Goal: Task Accomplishment & Management: Manage account settings

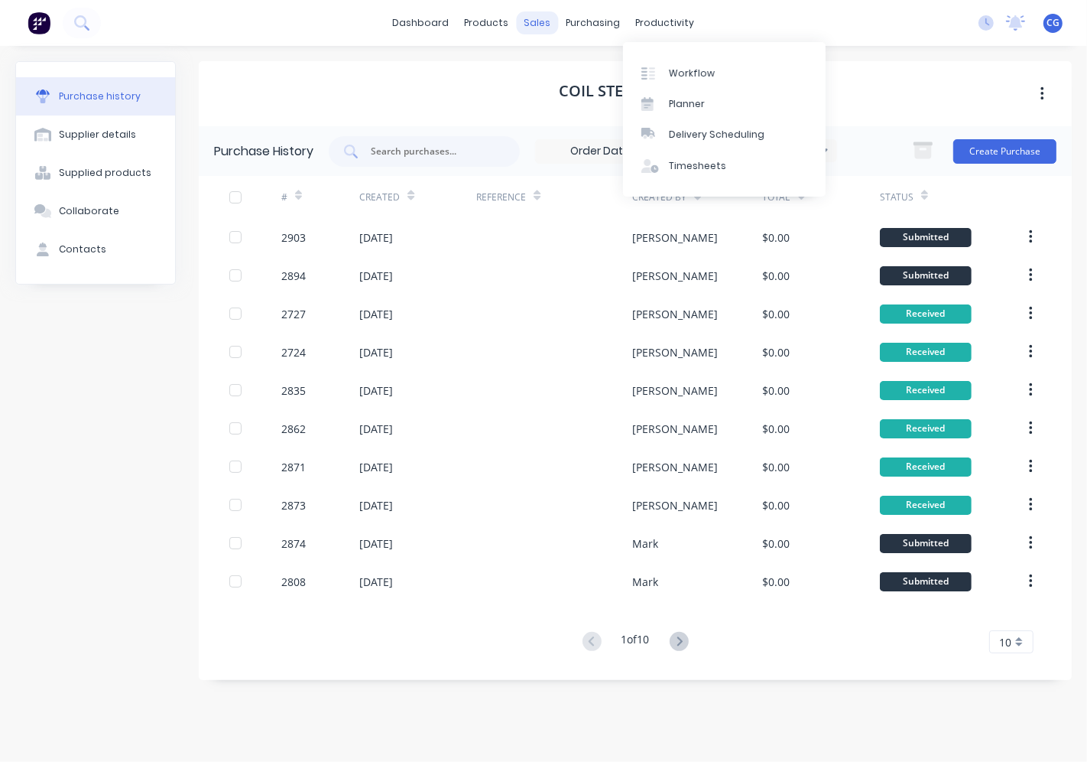
click at [528, 24] on div "sales" at bounding box center [538, 22] width 42 height 23
click at [540, 27] on div "sales" at bounding box center [538, 22] width 42 height 23
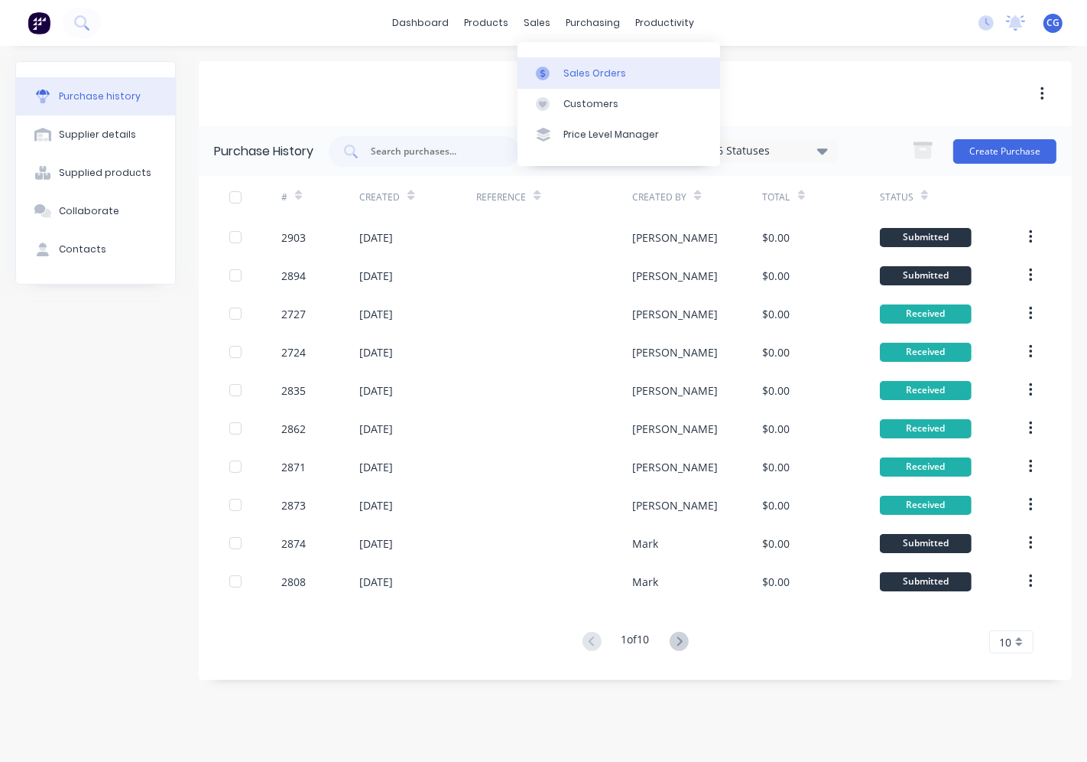
click at [551, 73] on div at bounding box center [547, 74] width 23 height 14
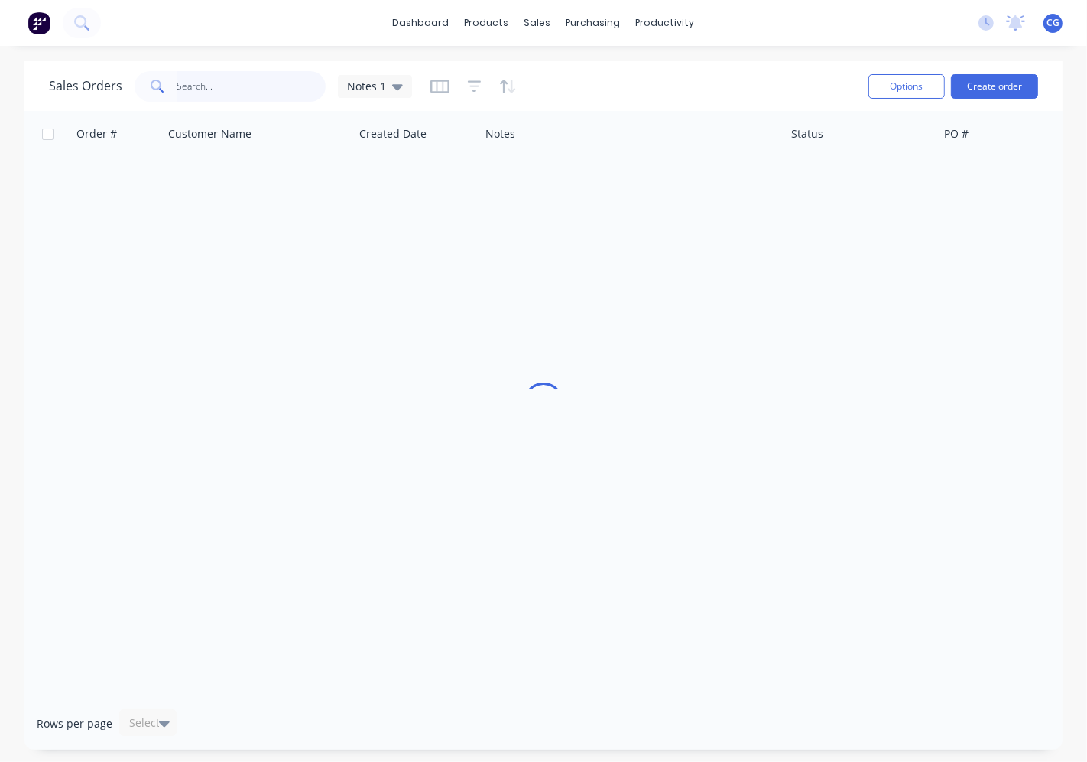
click at [230, 92] on input "text" at bounding box center [251, 86] width 149 height 31
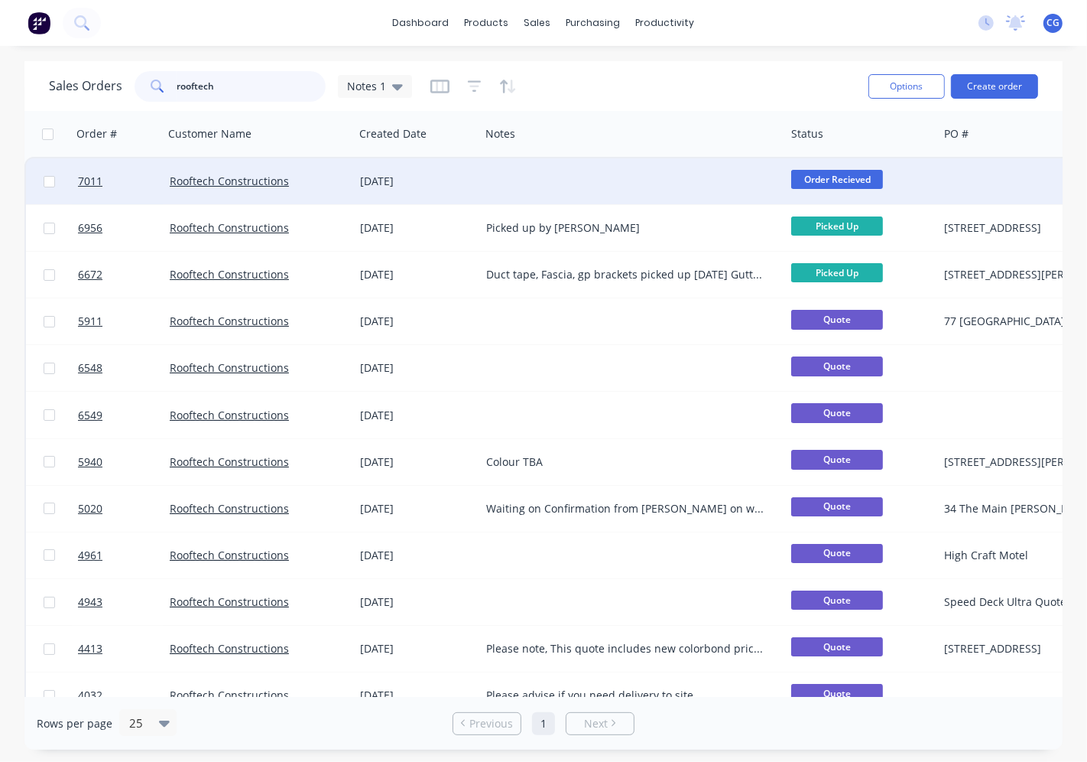
type input "rooftech"
click at [367, 177] on div "[DATE]" at bounding box center [417, 181] width 114 height 15
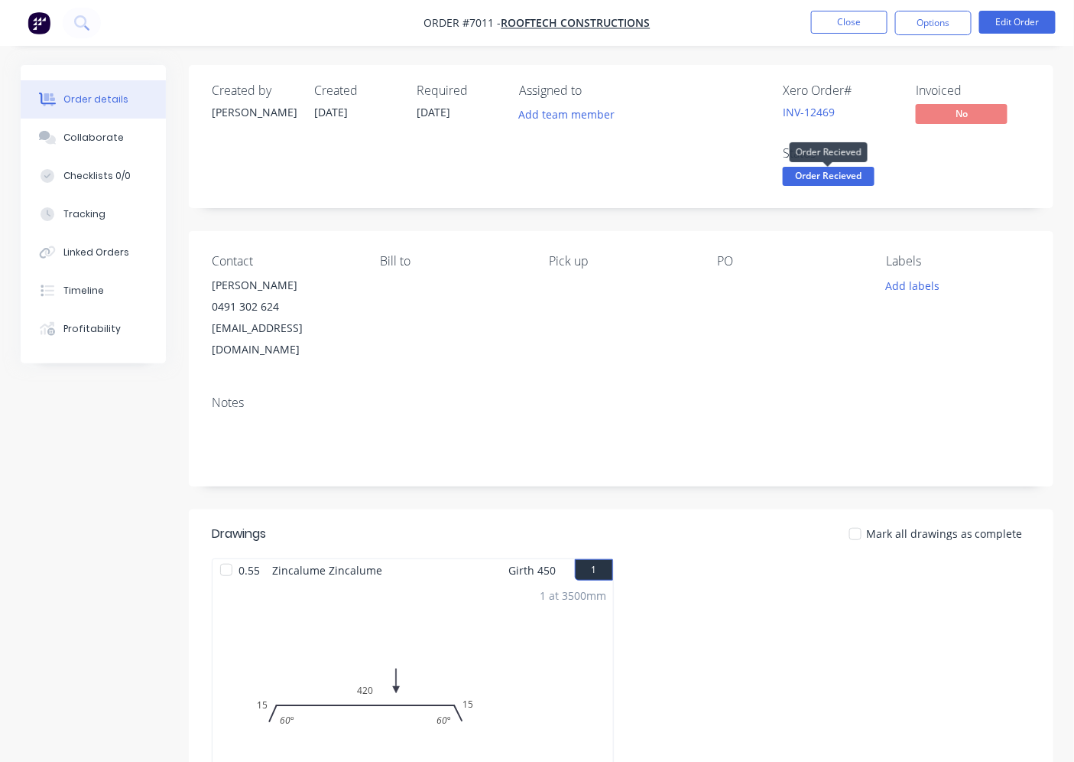
click at [835, 180] on span "Order Recieved" at bounding box center [829, 176] width 92 height 19
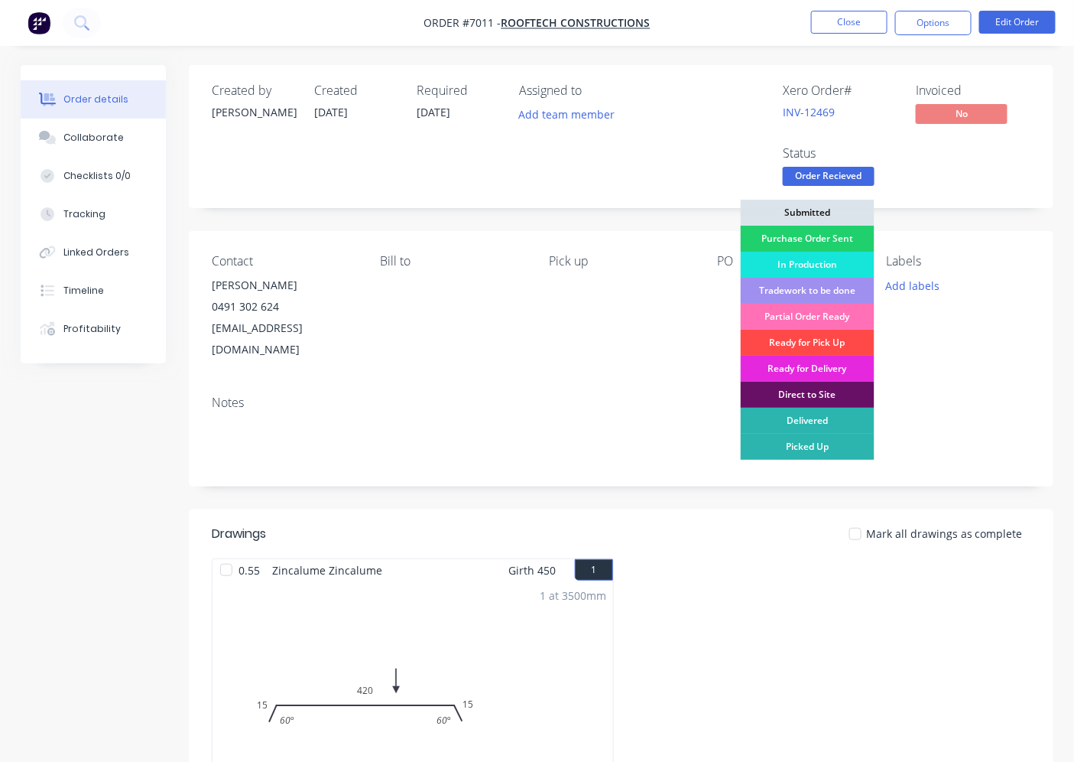
click at [830, 352] on div "Ready for Pick Up" at bounding box center [808, 343] width 134 height 26
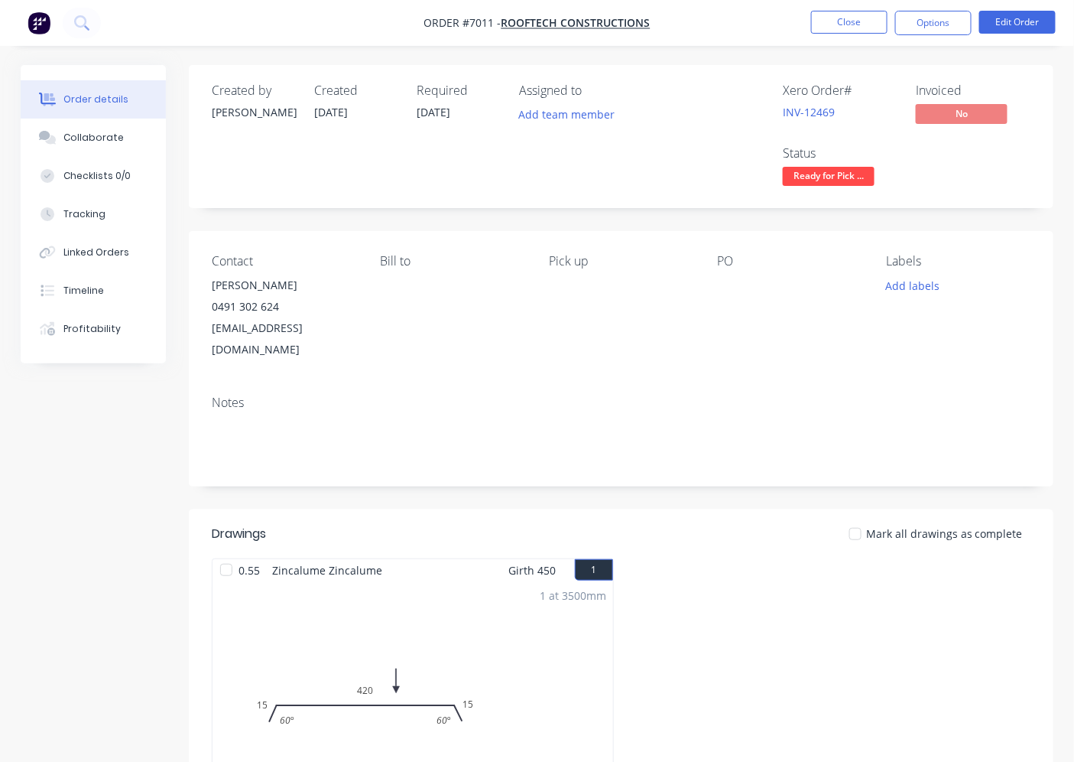
click at [930, 5] on nav "Order #7011 - Rooftech Constructions Close Options Edit Order" at bounding box center [537, 23] width 1074 height 46
click at [927, 25] on button "Options" at bounding box center [933, 23] width 76 height 24
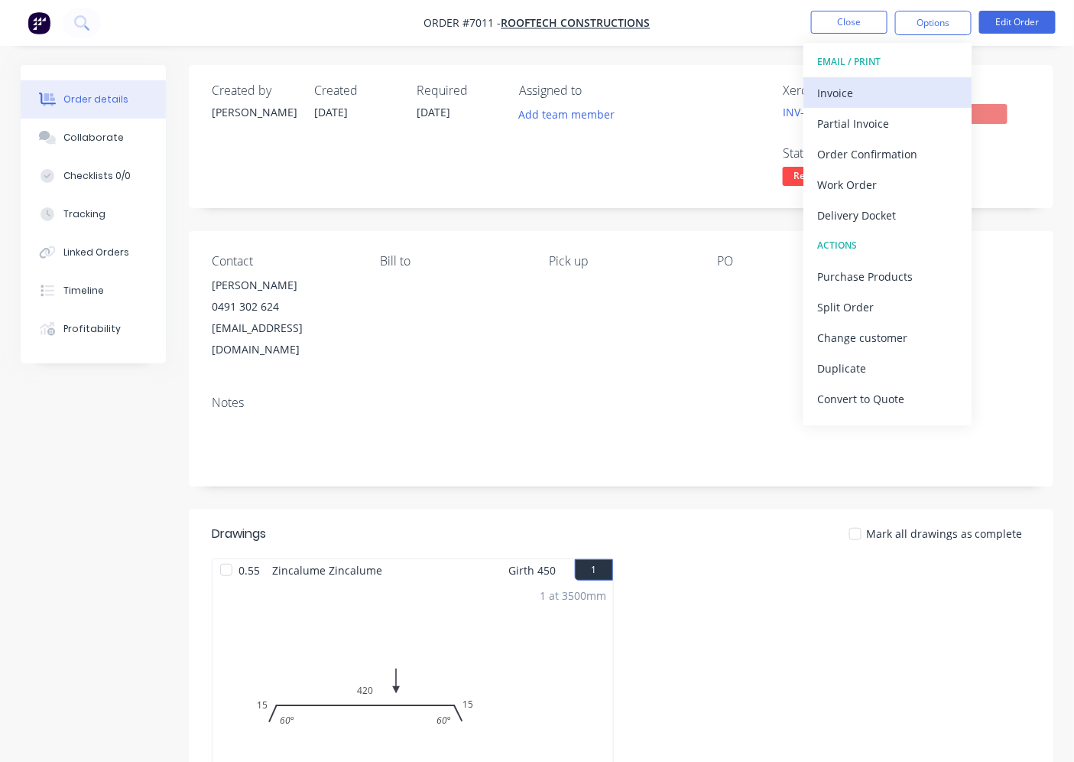
click at [819, 98] on div "Invoice" at bounding box center [887, 93] width 141 height 22
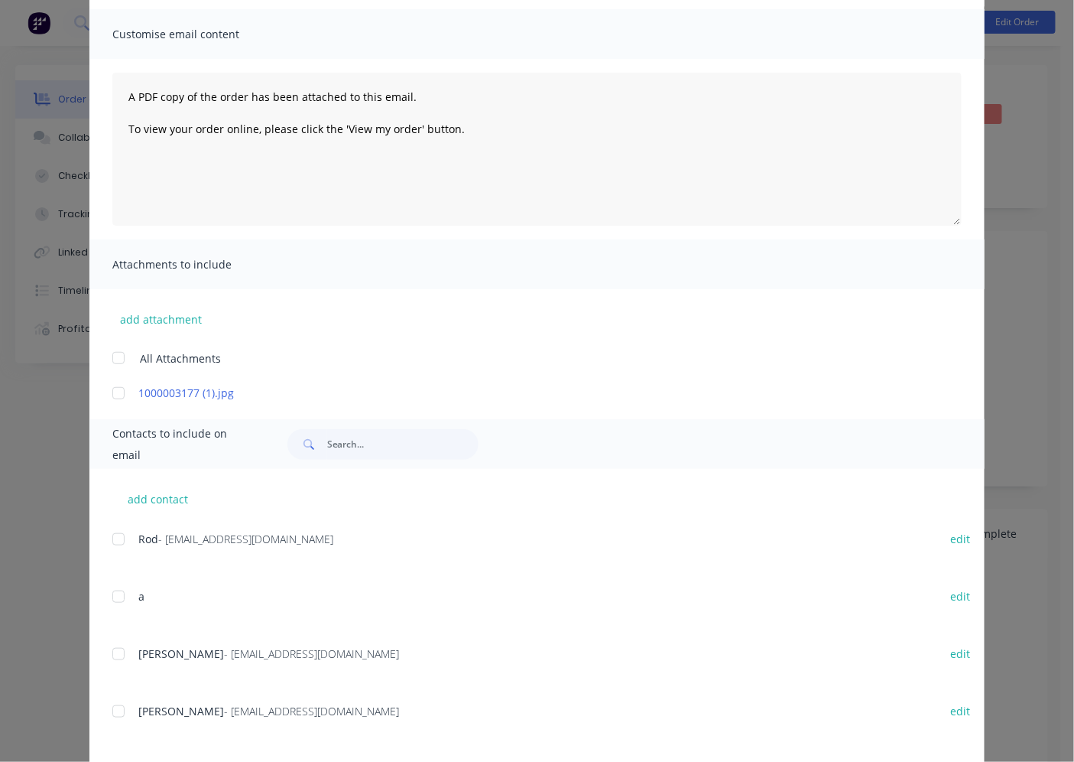
scroll to position [141, 0]
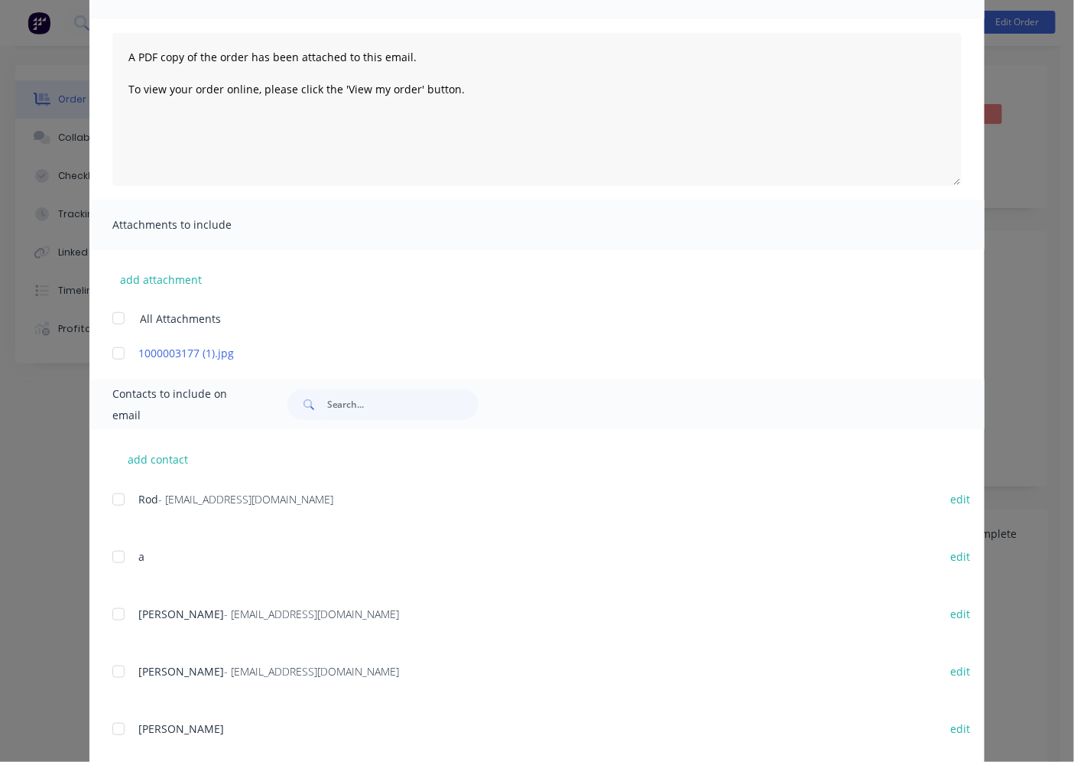
click at [126, 605] on div at bounding box center [118, 614] width 31 height 31
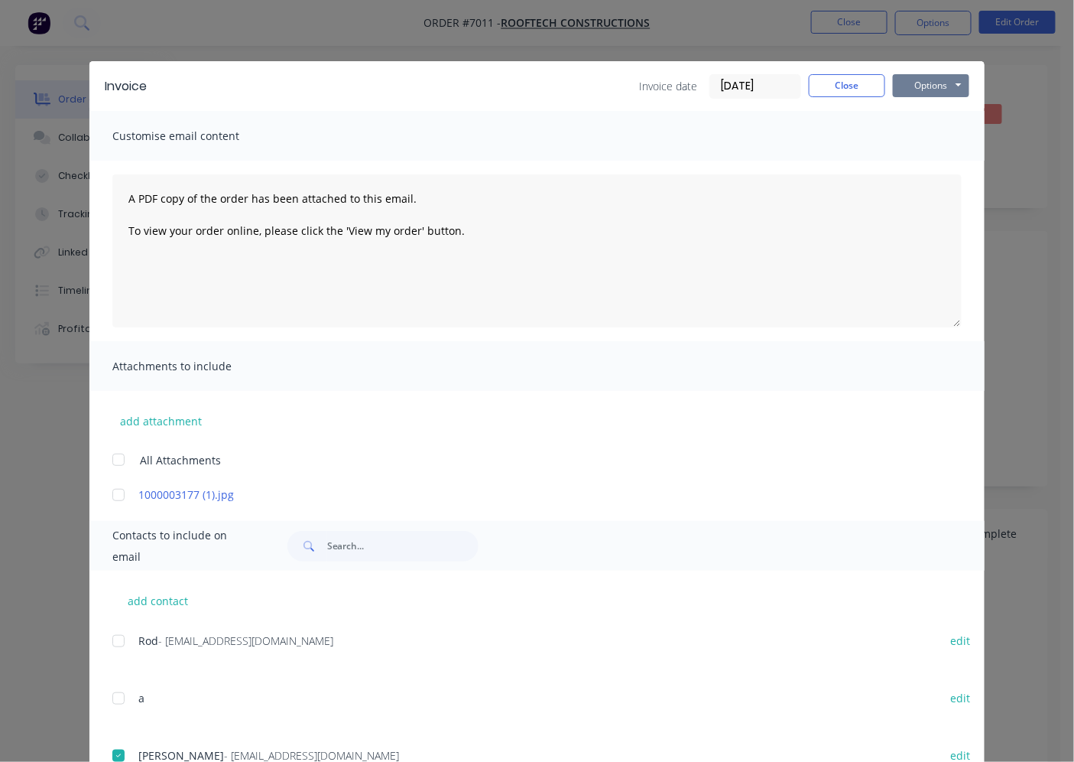
click at [922, 79] on button "Options" at bounding box center [931, 85] width 76 height 23
click at [929, 168] on button "Email" at bounding box center [942, 163] width 98 height 25
click at [833, 59] on div "Invoice Invoice date [DATE] Close Options Preview Print Email Customise email c…" at bounding box center [537, 381] width 1074 height 762
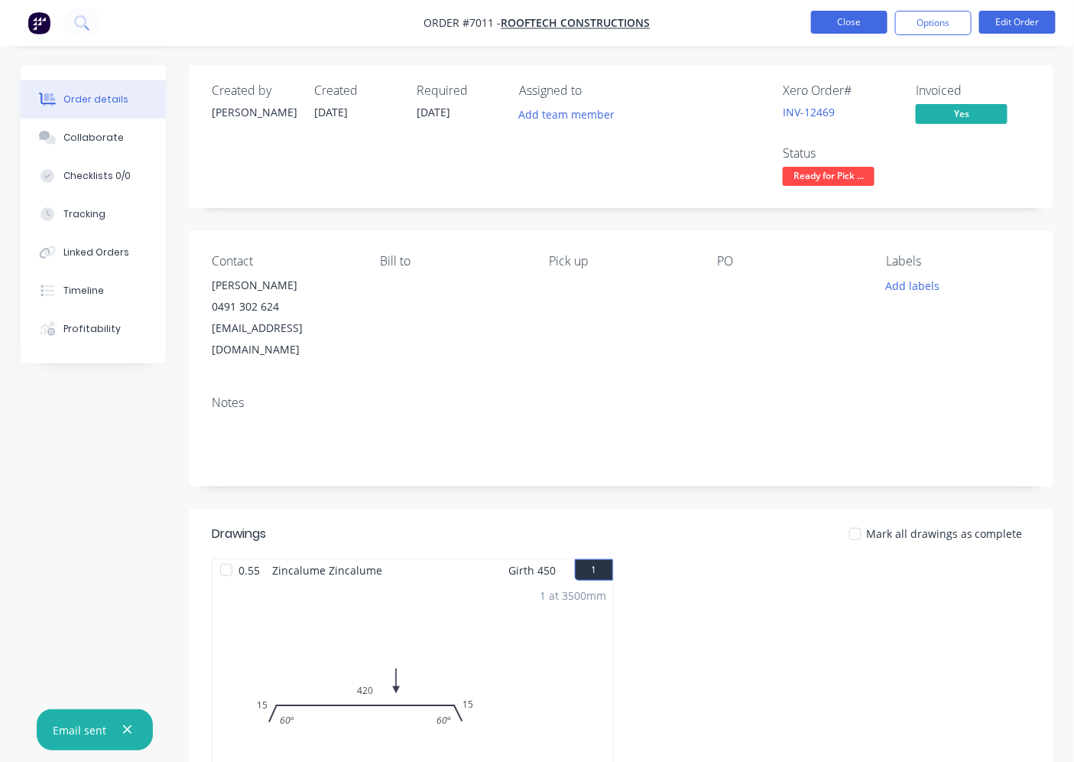
click at [838, 29] on button "Close" at bounding box center [849, 22] width 76 height 23
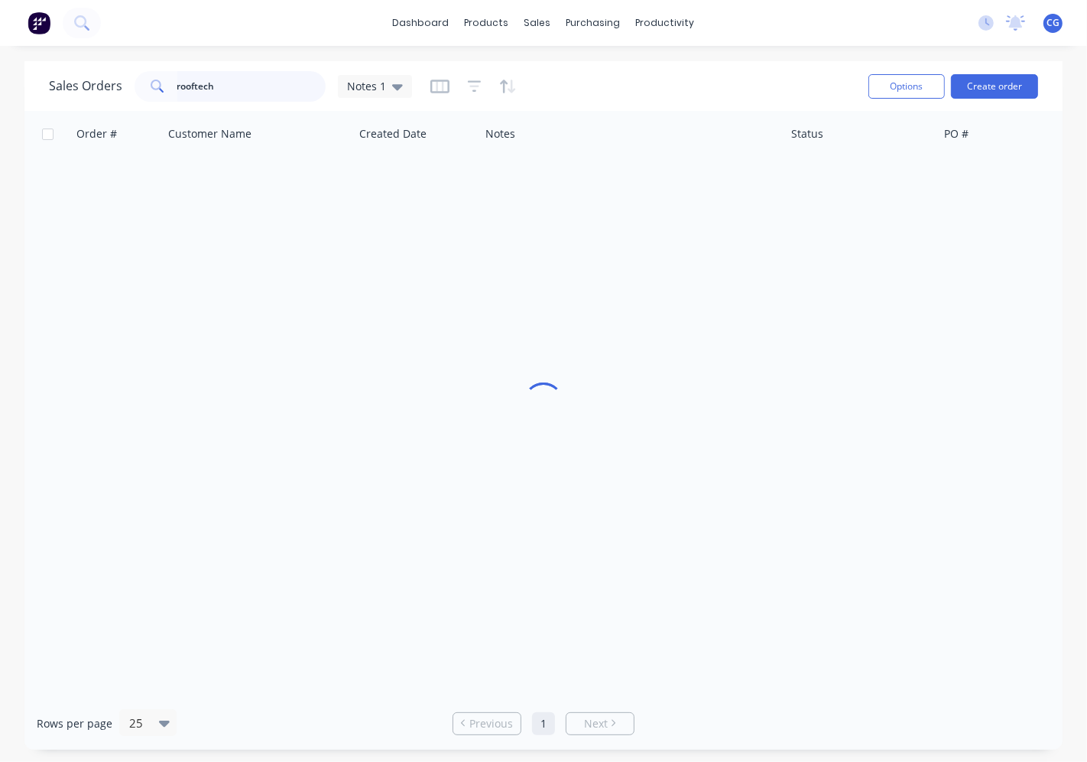
click at [237, 96] on input "rooftech" at bounding box center [251, 86] width 149 height 31
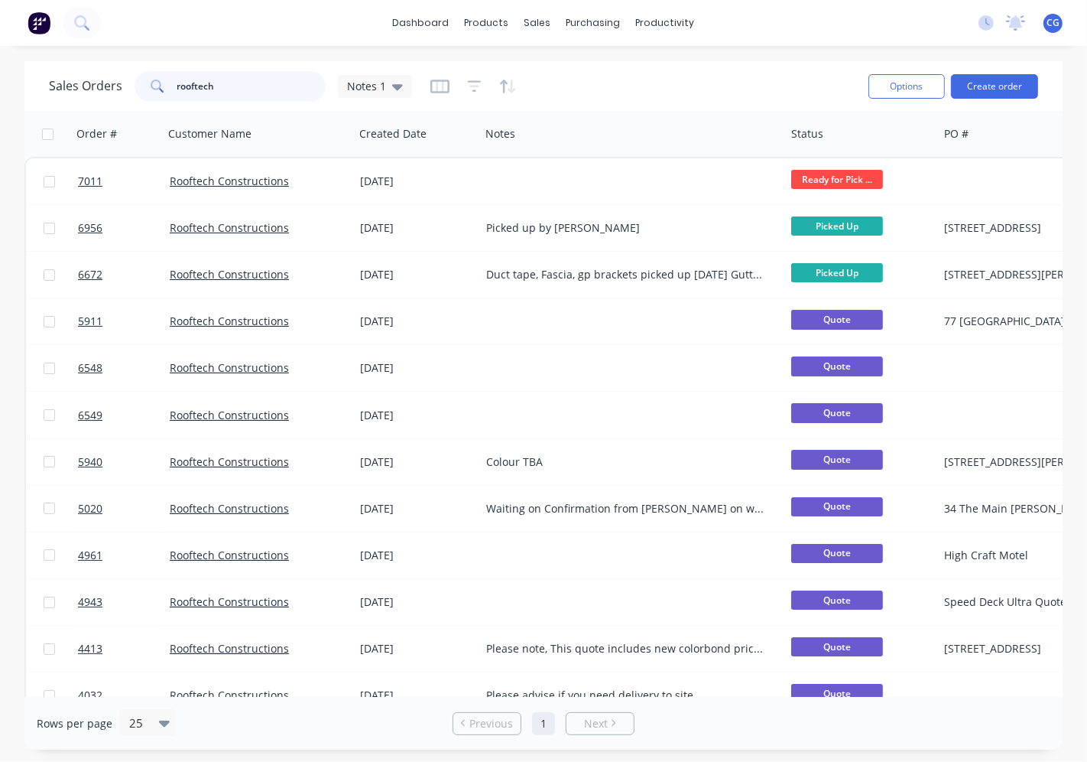
click at [237, 96] on input "rooftech" at bounding box center [251, 86] width 149 height 31
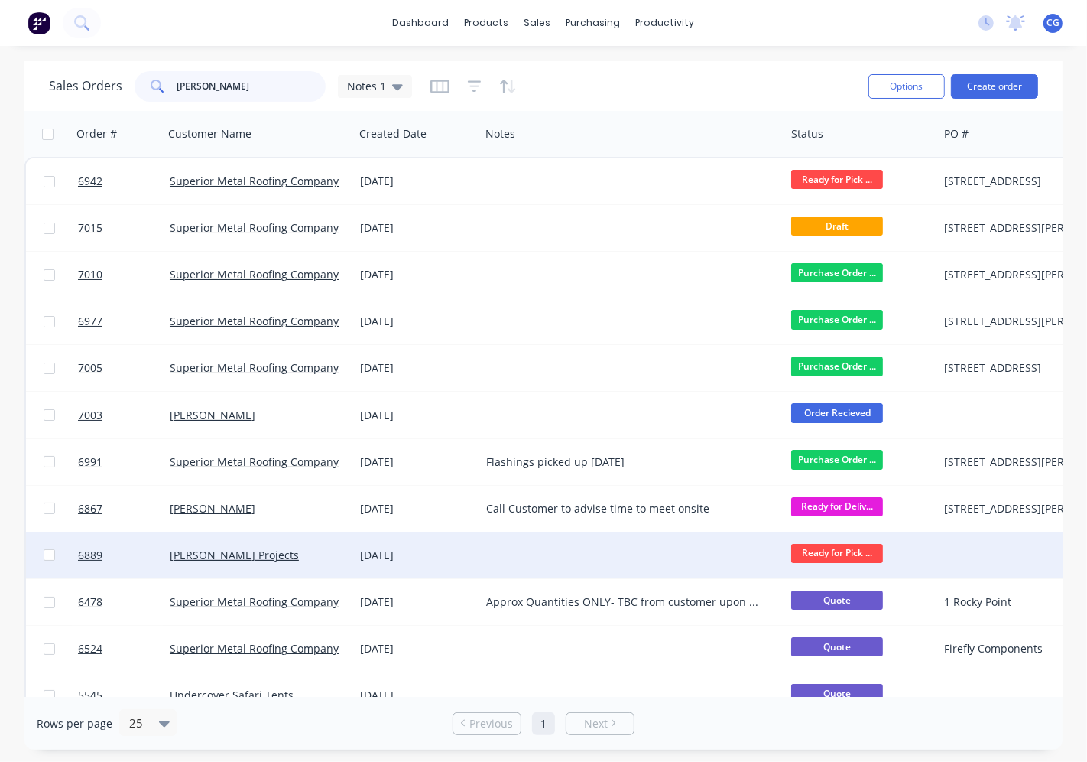
type input "[PERSON_NAME]"
click at [225, 532] on div "[PERSON_NAME] Projects" at bounding box center [259, 555] width 190 height 46
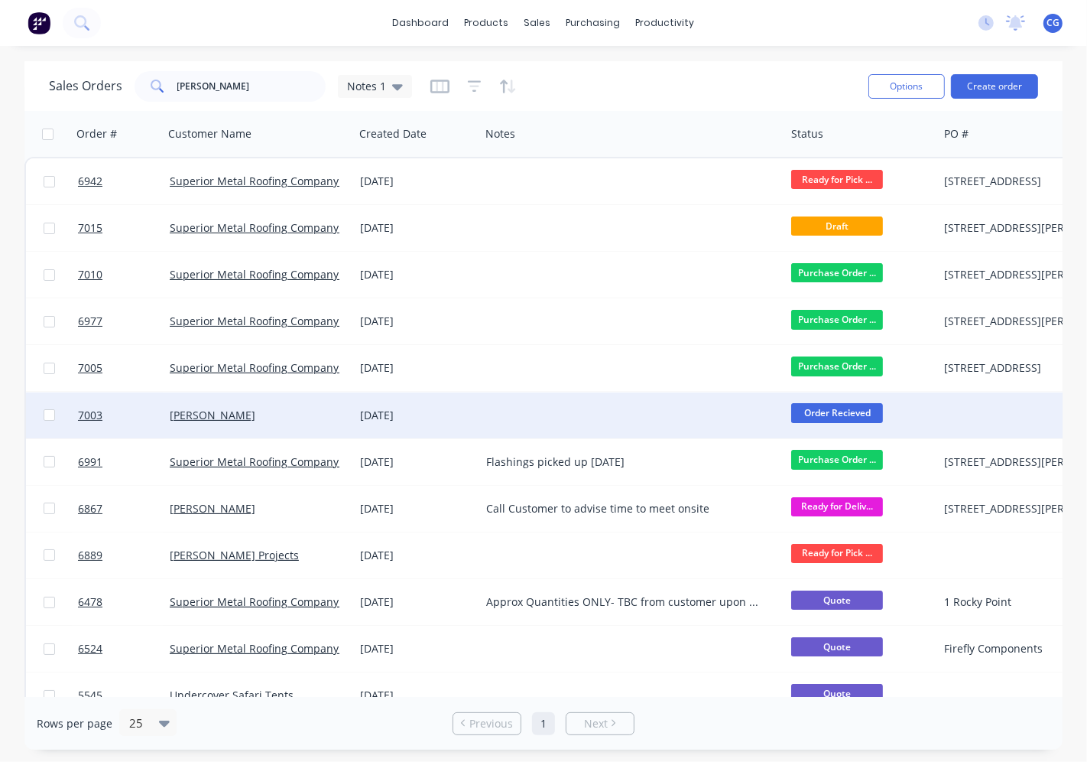
click at [828, 418] on span "Order Recieved" at bounding box center [837, 412] width 92 height 19
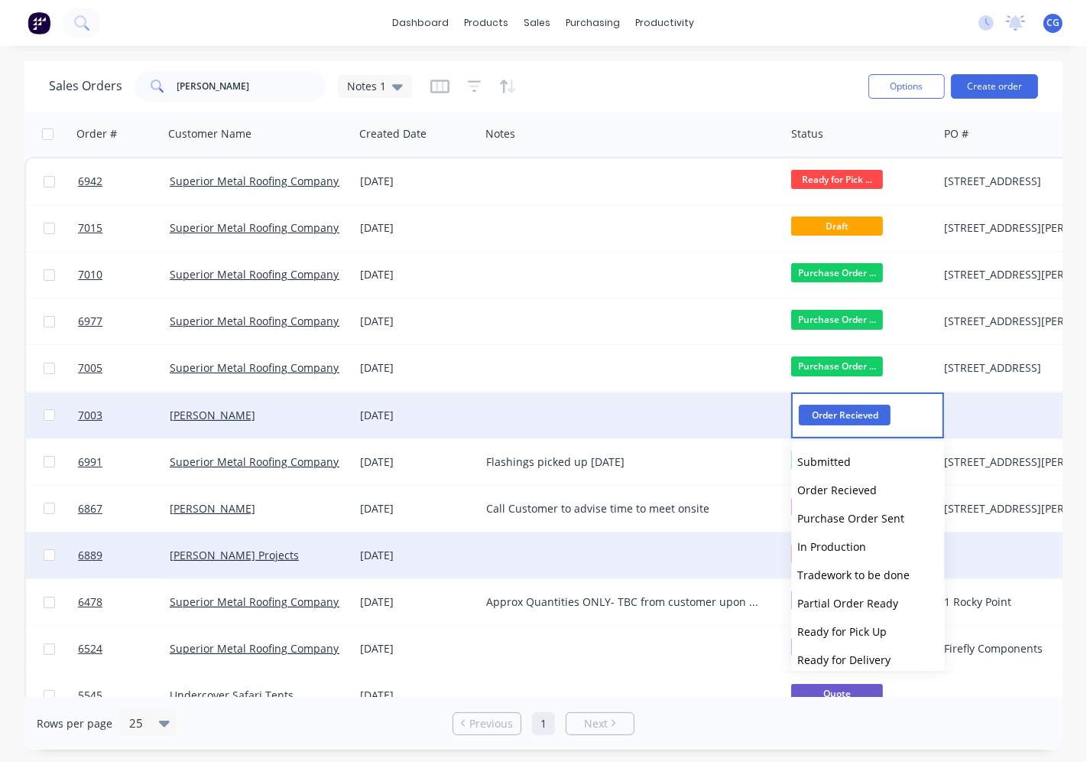
drag, startPoint x: 860, startPoint y: 635, endPoint x: 526, endPoint y: 570, distance: 340.4
click at [856, 635] on span "Ready for Pick Up" at bounding box center [842, 631] width 89 height 15
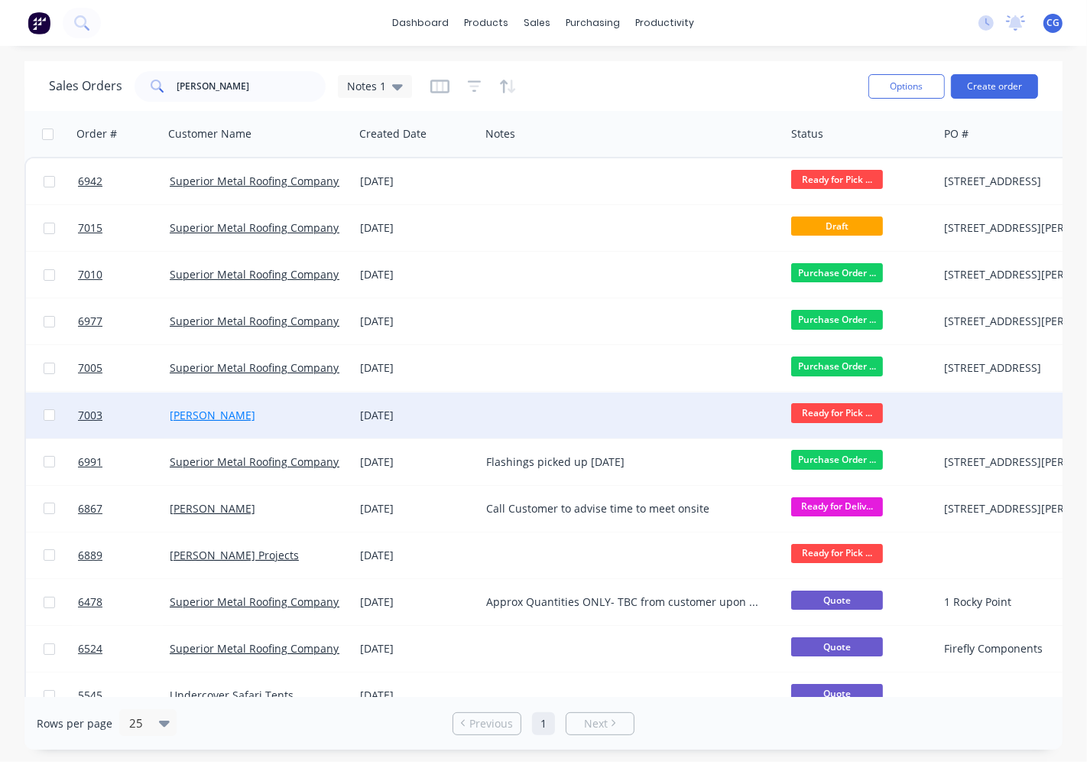
click at [249, 416] on link "[PERSON_NAME]" at bounding box center [213, 415] width 86 height 15
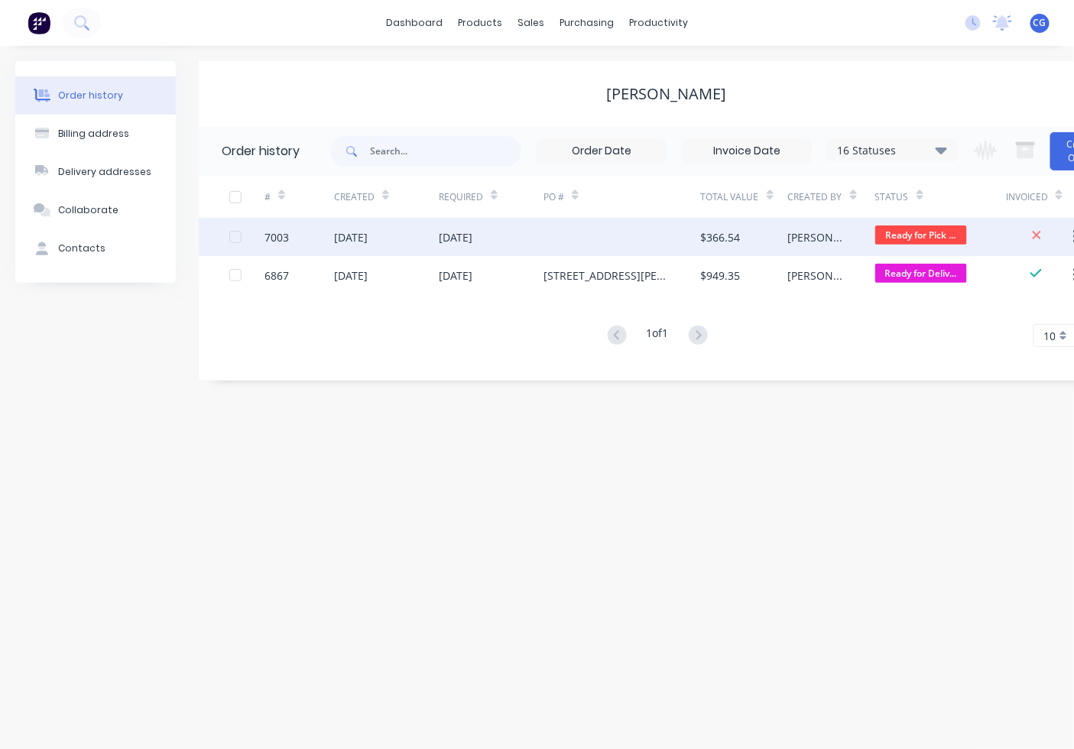
click at [752, 239] on div "$366.54" at bounding box center [744, 237] width 87 height 38
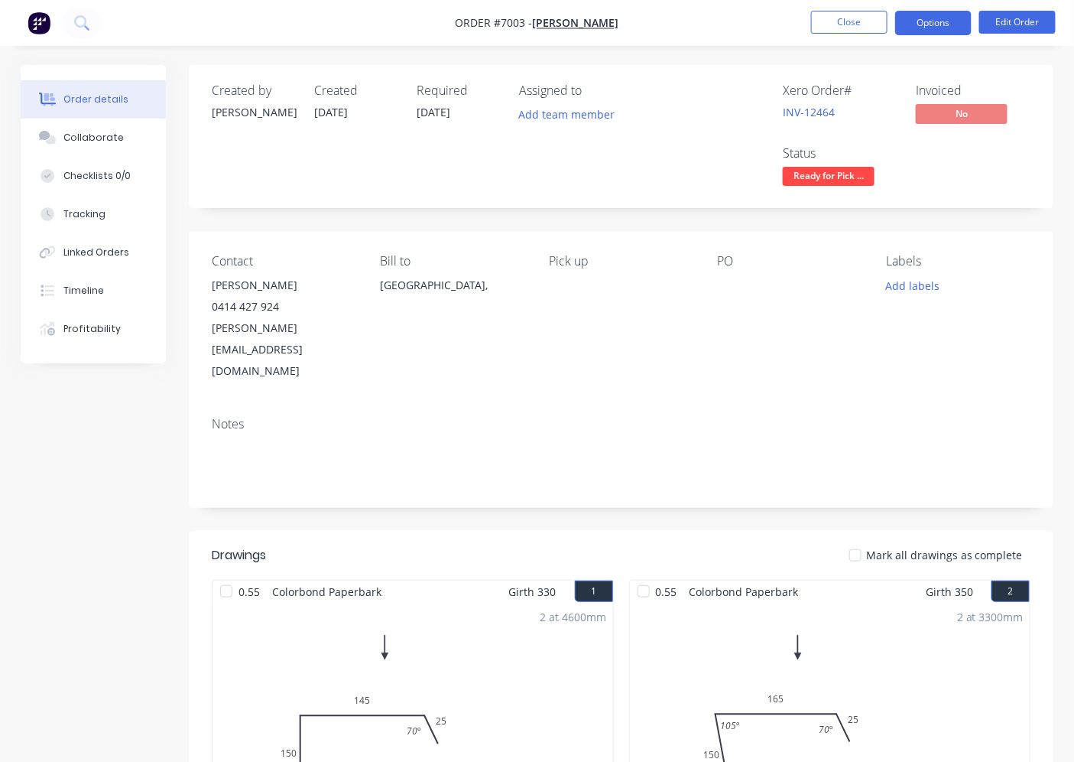
click at [960, 25] on button "Options" at bounding box center [933, 23] width 76 height 24
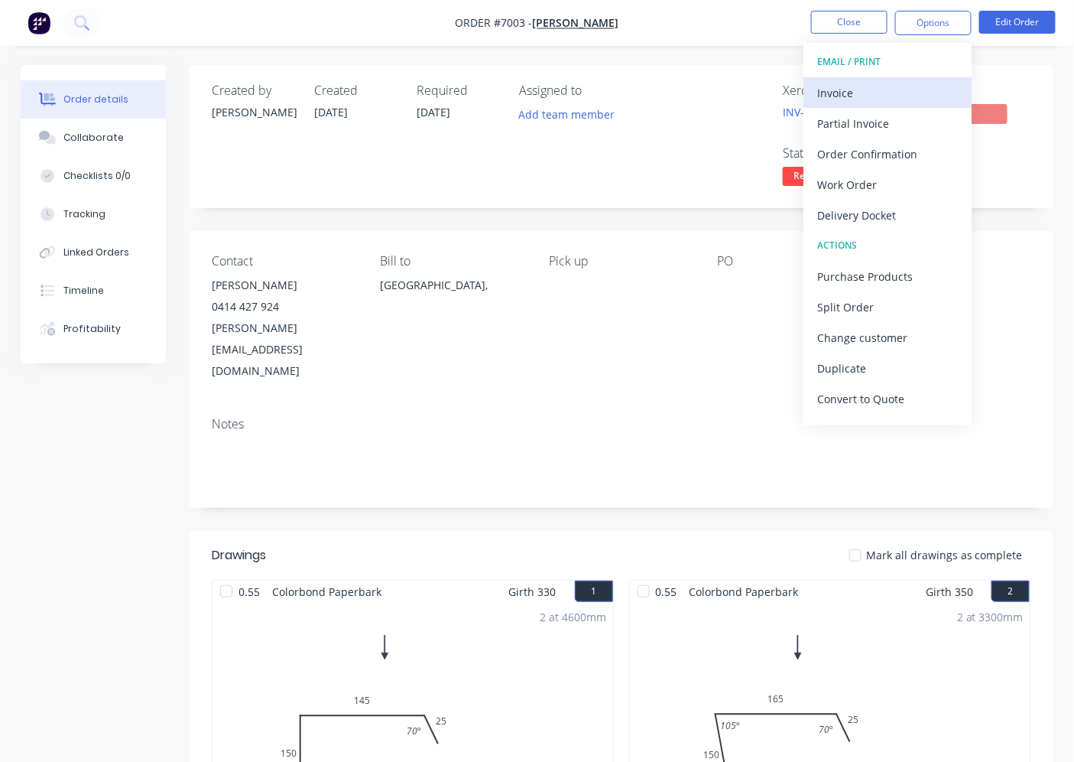
click at [888, 89] on div "Invoice" at bounding box center [887, 93] width 141 height 22
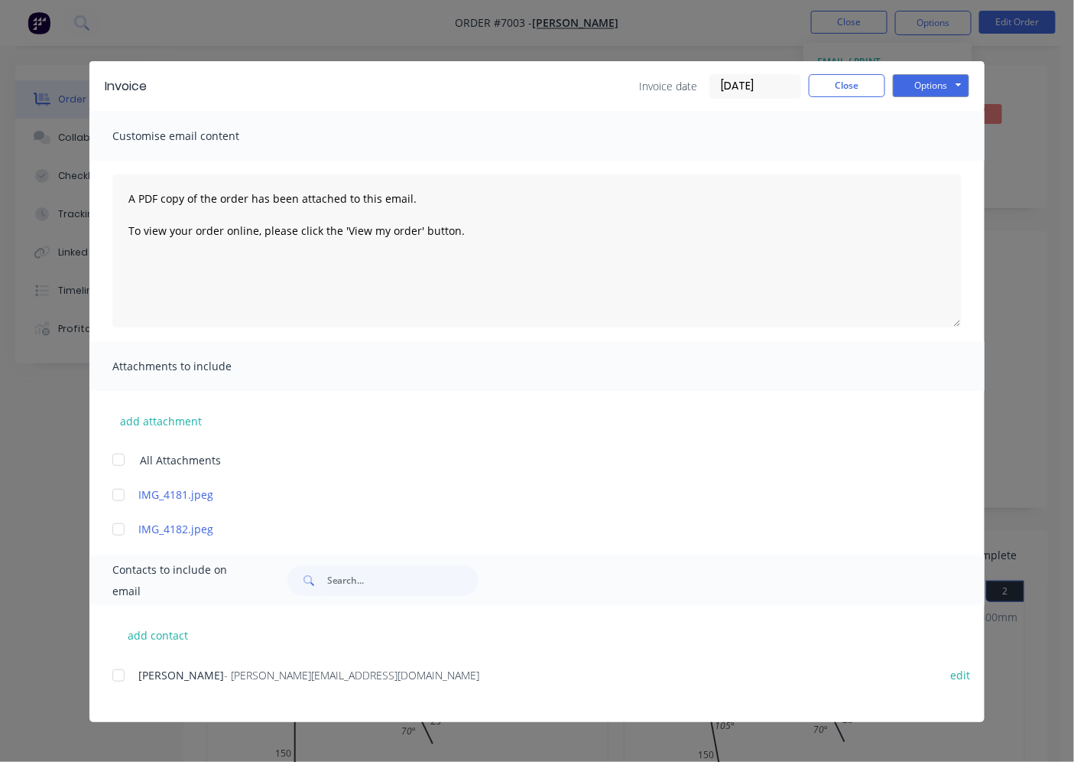
drag, startPoint x: 116, startPoint y: 677, endPoint x: 148, endPoint y: 671, distance: 31.9
click at [119, 676] on div at bounding box center [118, 675] width 31 height 31
click at [905, 94] on button "Options" at bounding box center [931, 85] width 76 height 23
click at [908, 167] on button "Email" at bounding box center [942, 163] width 98 height 25
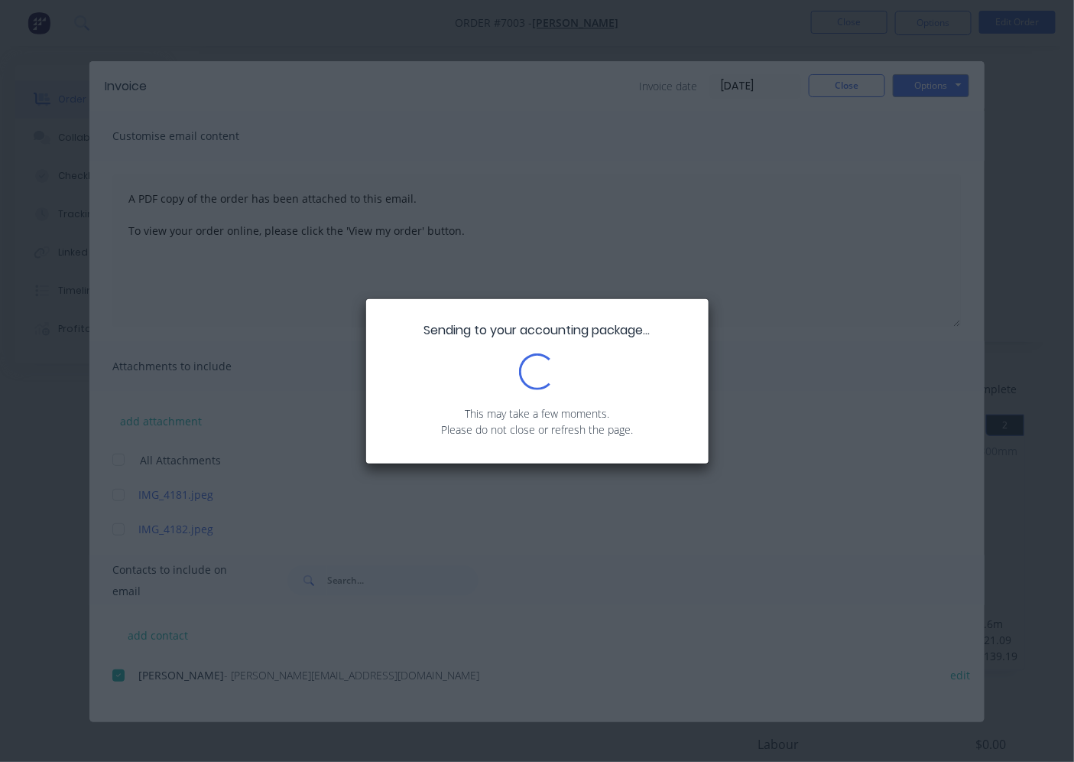
scroll to position [321, 0]
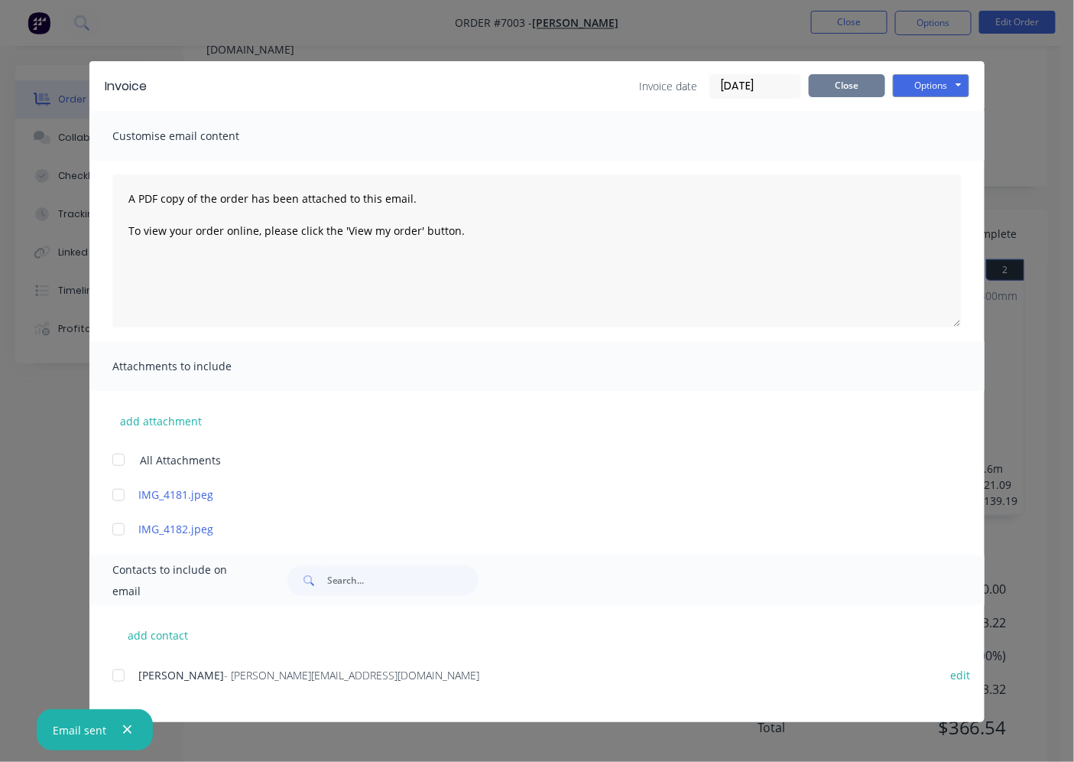
click at [862, 80] on button "Close" at bounding box center [847, 85] width 76 height 23
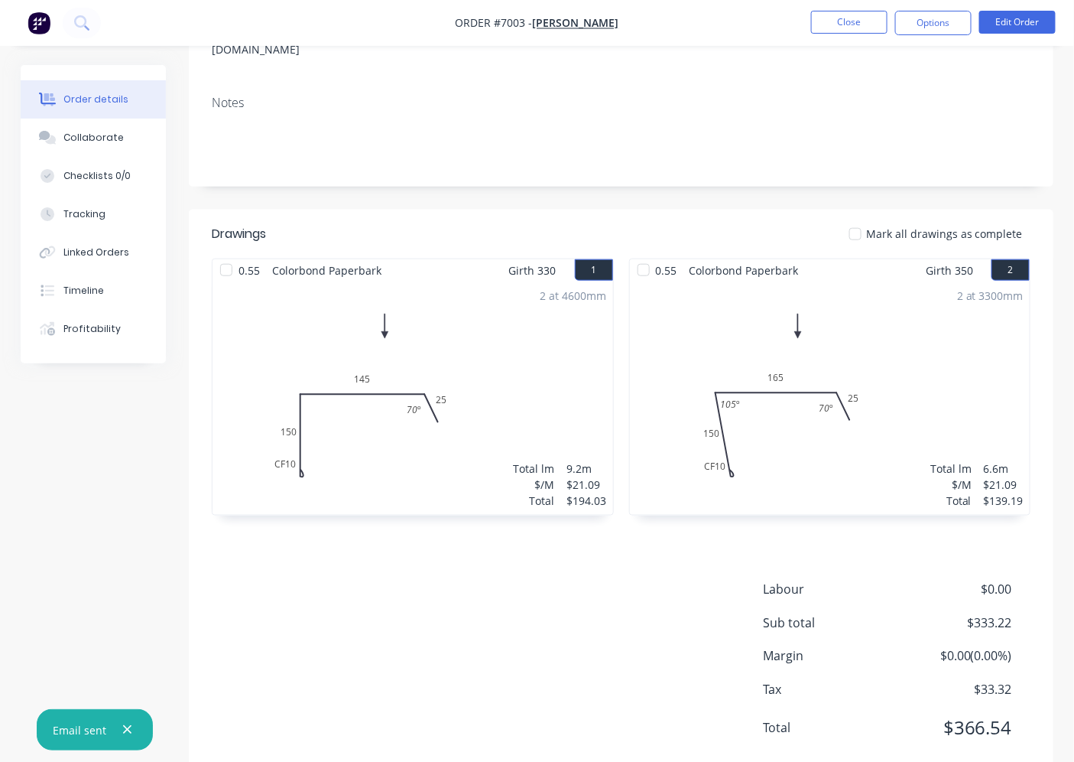
click at [850, 219] on div at bounding box center [855, 234] width 31 height 31
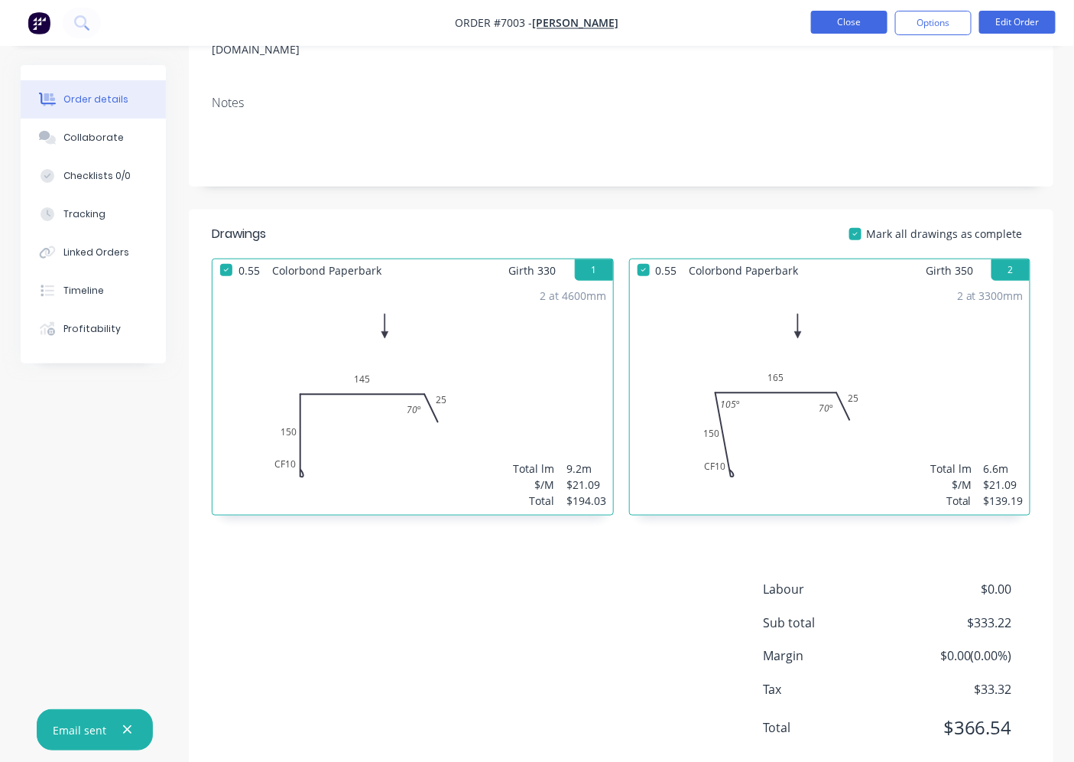
click at [828, 20] on button "Close" at bounding box center [849, 22] width 76 height 23
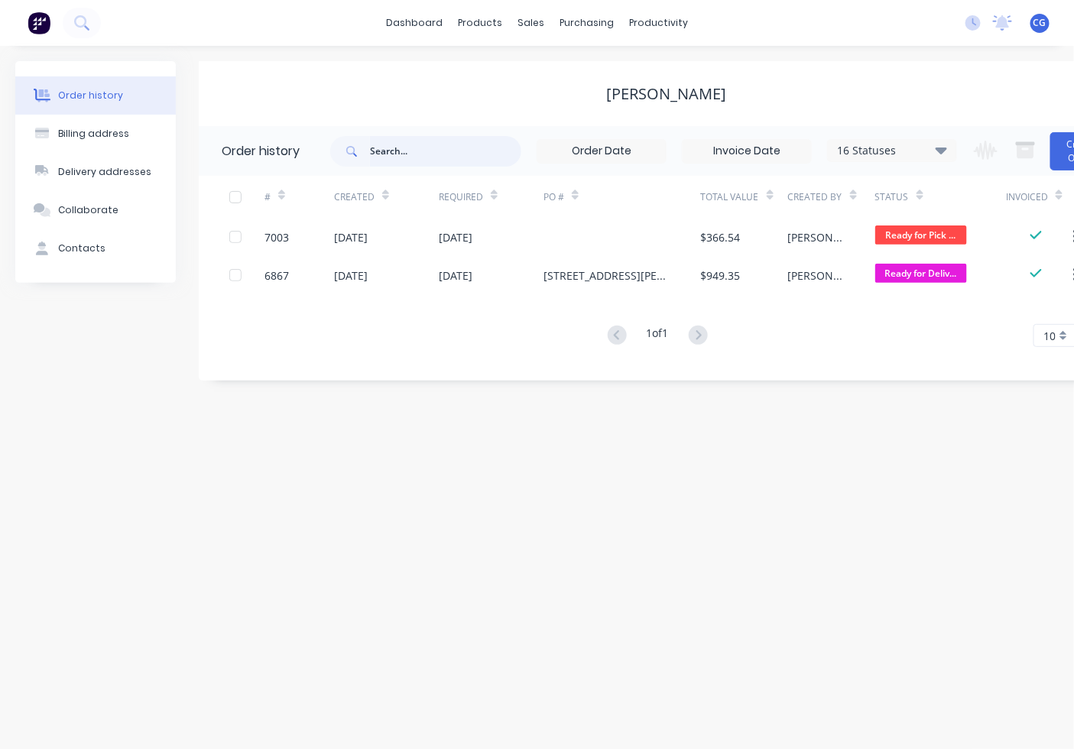
click at [423, 162] on input "text" at bounding box center [445, 151] width 151 height 31
click at [539, 24] on div "sales" at bounding box center [531, 22] width 42 height 23
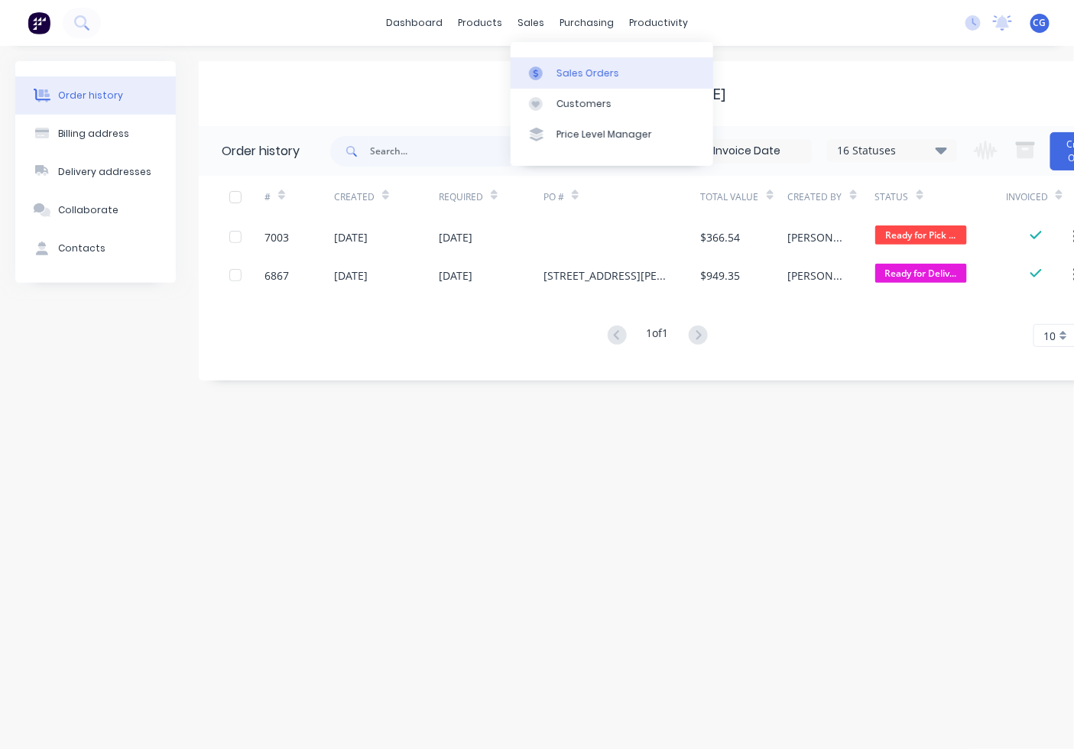
click at [570, 63] on link "Sales Orders" at bounding box center [612, 72] width 203 height 31
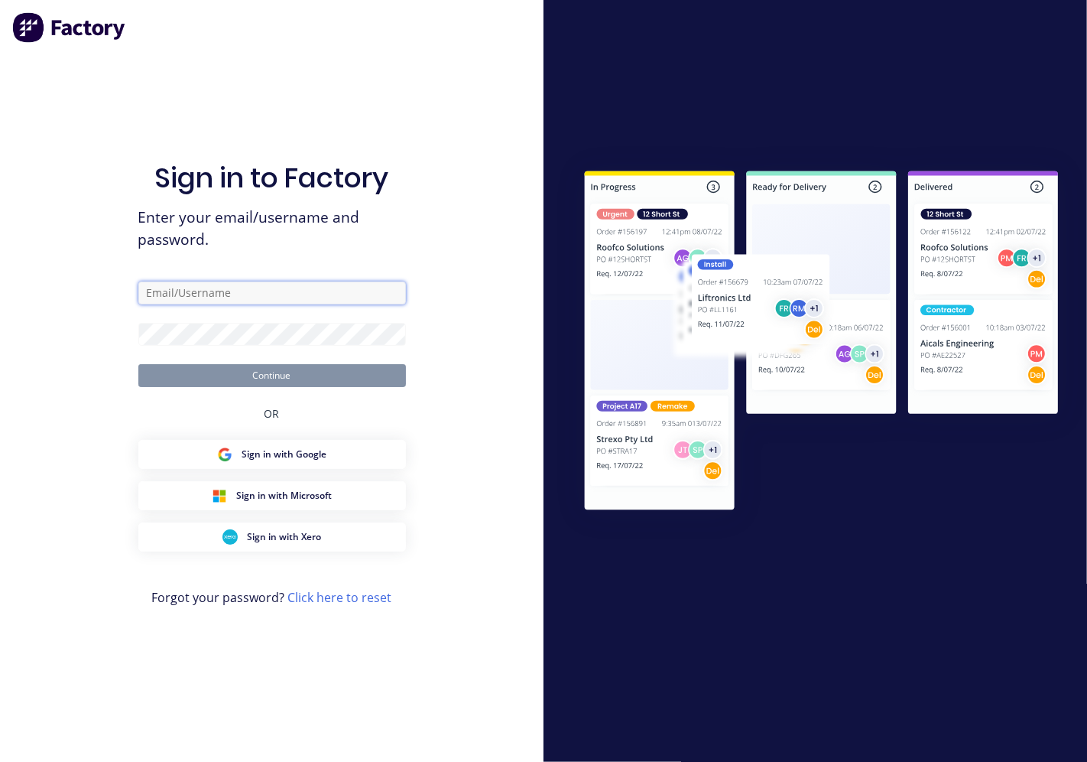
type input "[PERSON_NAME][EMAIL_ADDRESS][DOMAIN_NAME]"
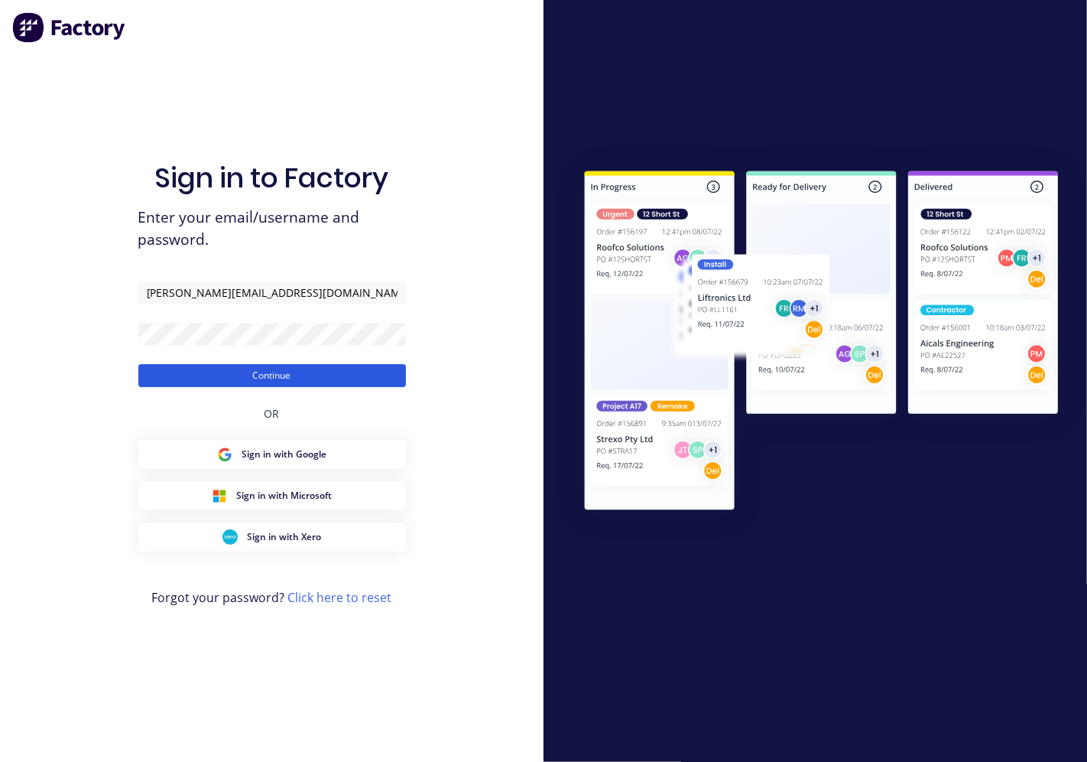
click at [303, 364] on button "Continue" at bounding box center [272, 375] width 268 height 23
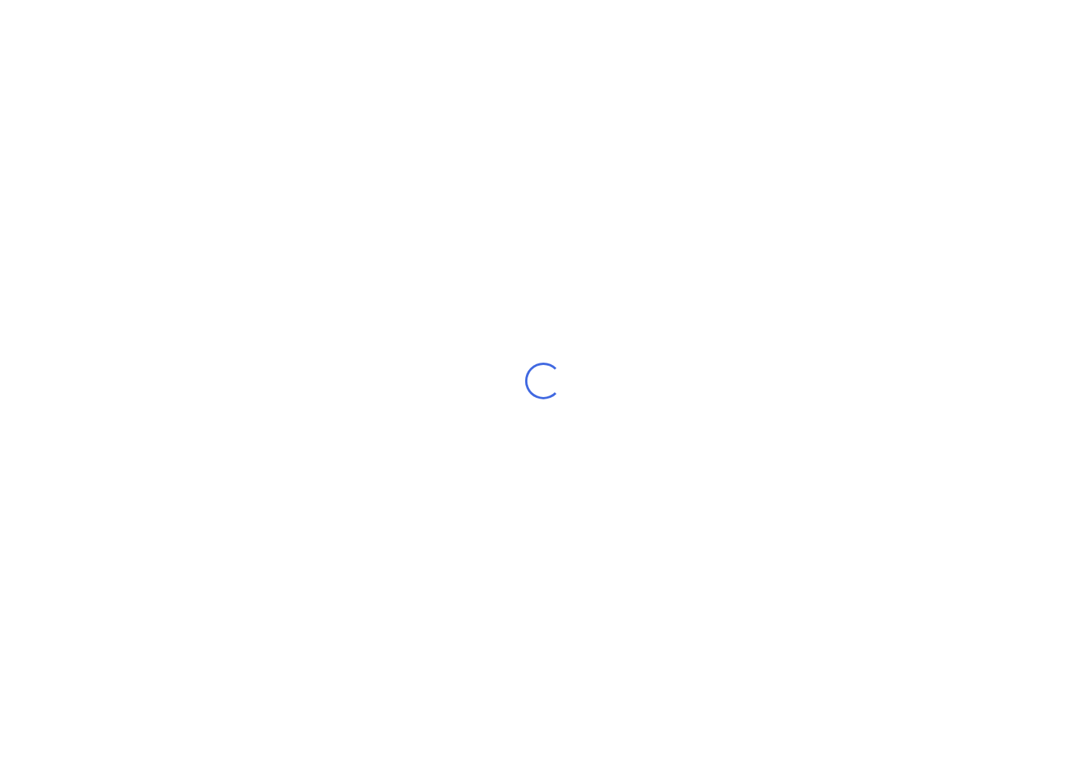
click at [329, 377] on div "Loading..." at bounding box center [543, 381] width 1087 height 762
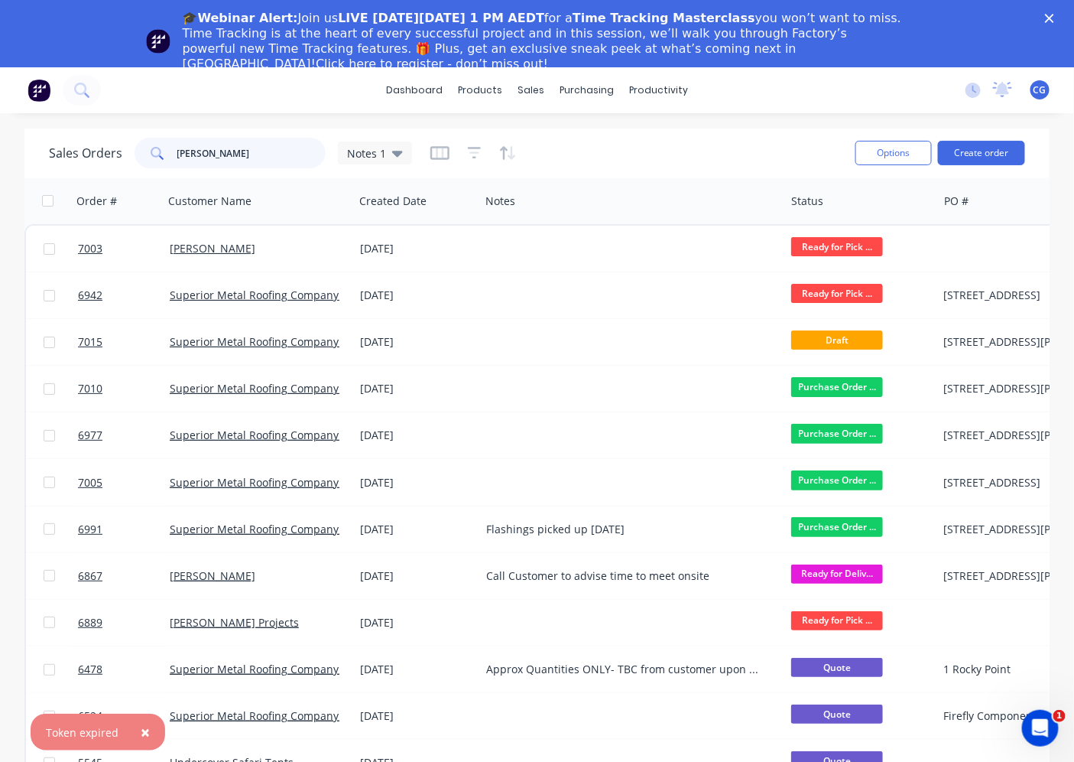
drag, startPoint x: 247, startPoint y: 156, endPoint x: 72, endPoint y: 162, distance: 175.2
click at [72, 162] on div "Sales Orders [PERSON_NAME] Notes 1" at bounding box center [230, 153] width 363 height 31
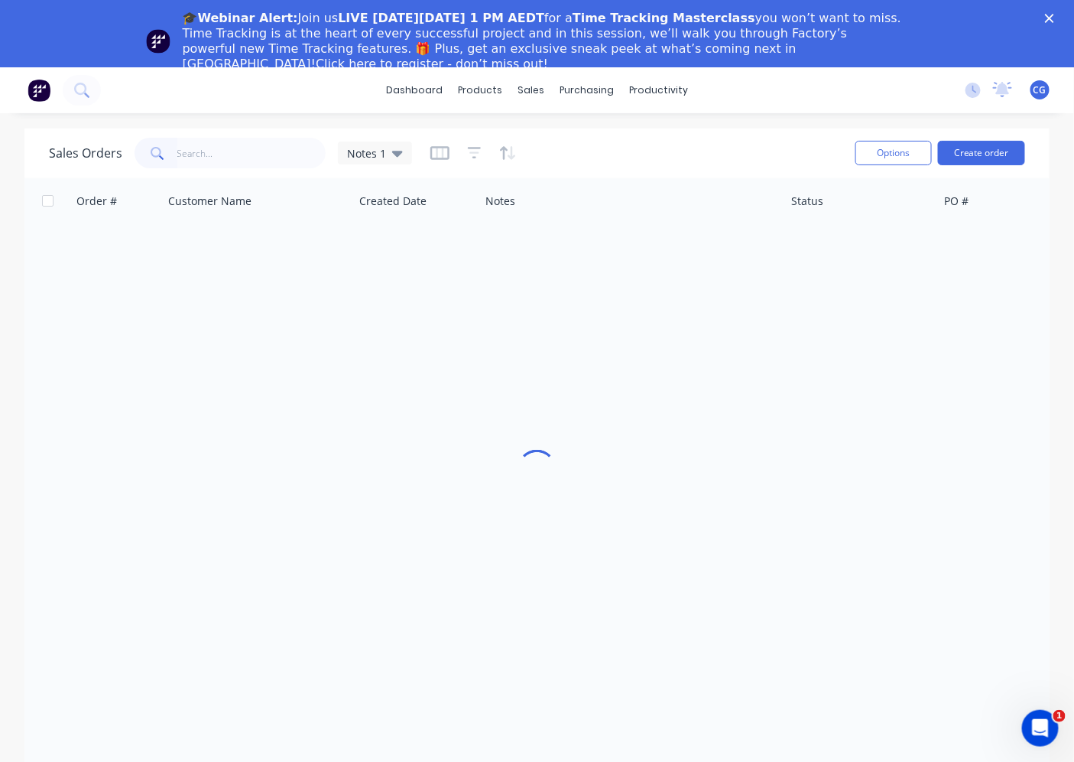
click at [1054, 16] on polygon "Close" at bounding box center [1049, 18] width 9 height 9
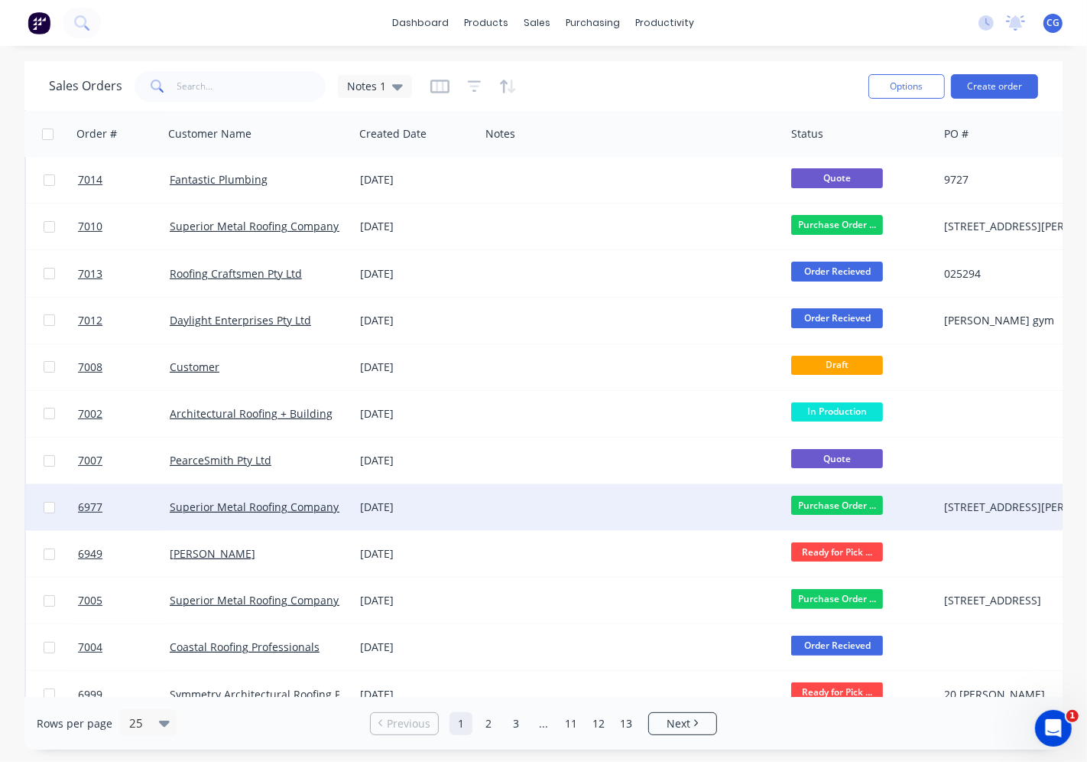
scroll to position [283, 0]
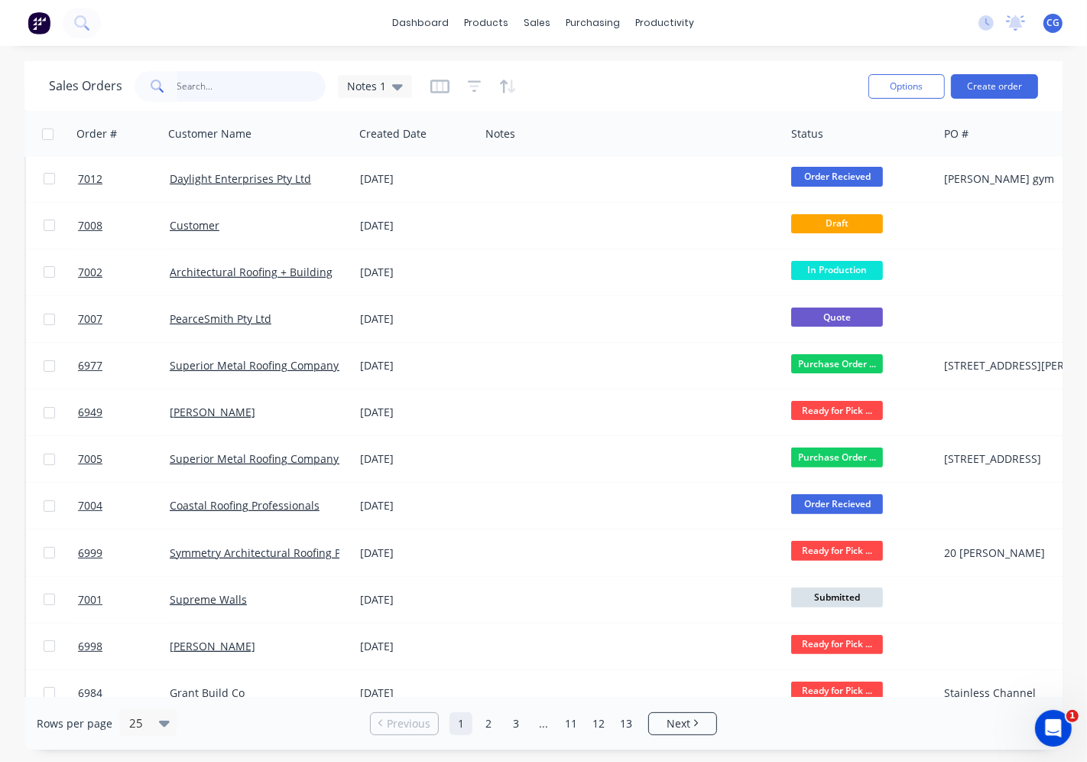
click at [226, 97] on input "text" at bounding box center [251, 86] width 149 height 31
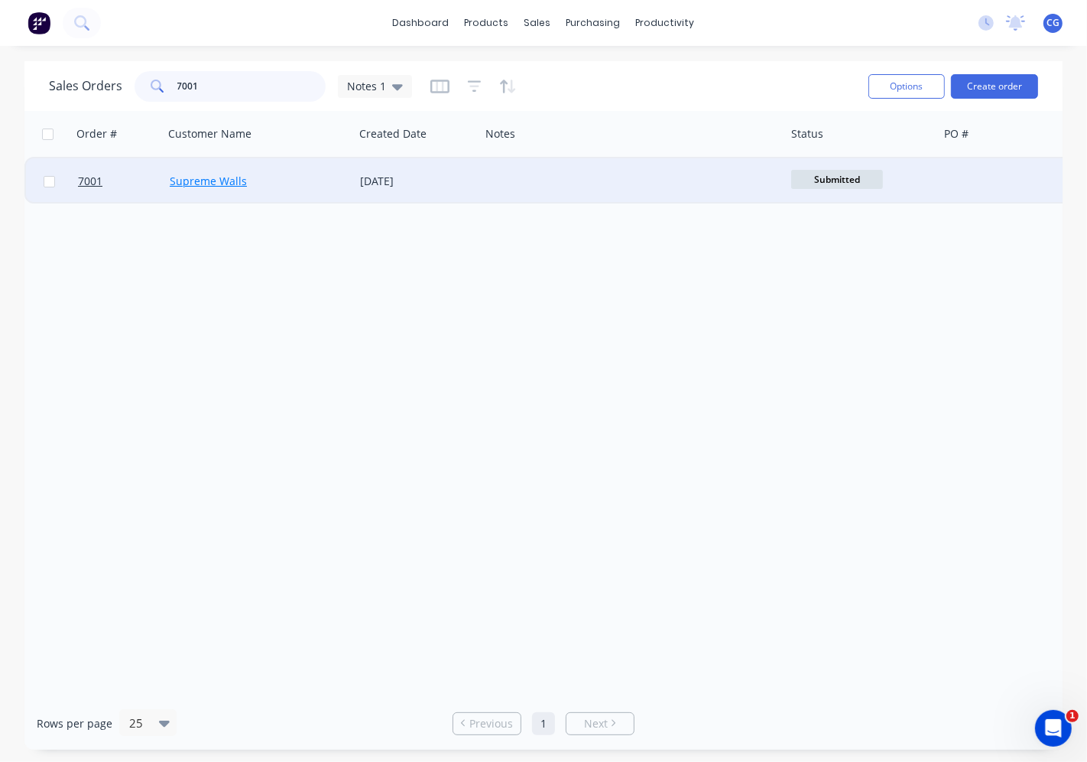
type input "7001"
click at [195, 174] on link "Supreme Walls" at bounding box center [208, 181] width 77 height 15
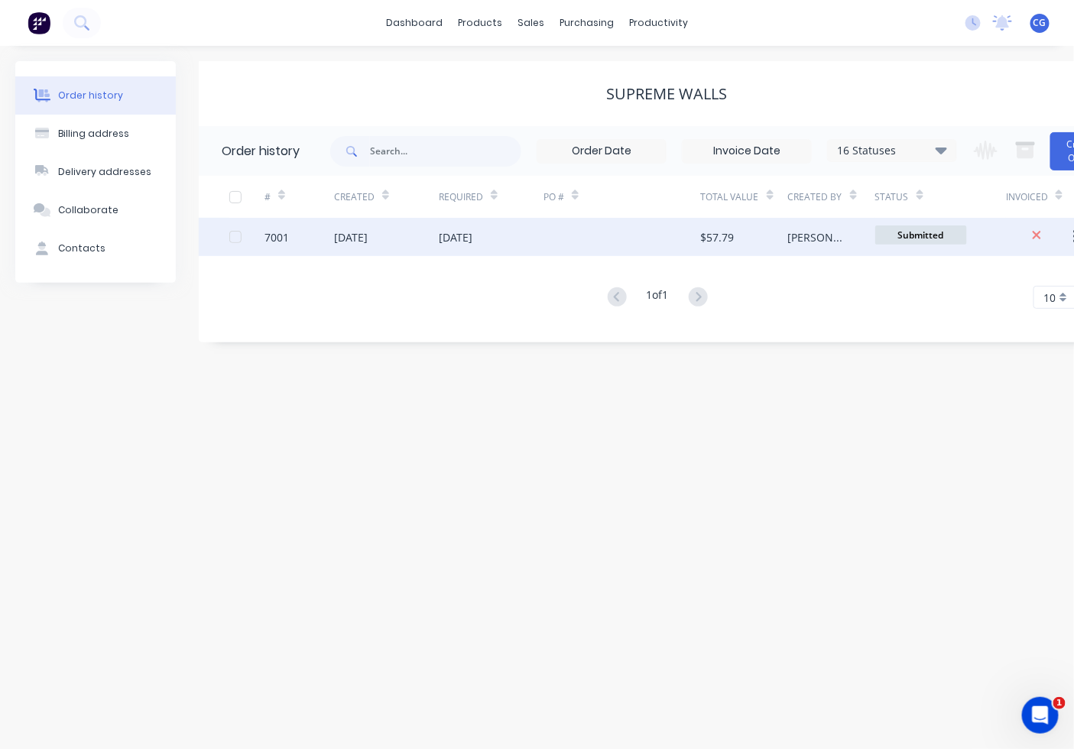
click at [736, 239] on div "$57.79" at bounding box center [744, 237] width 87 height 38
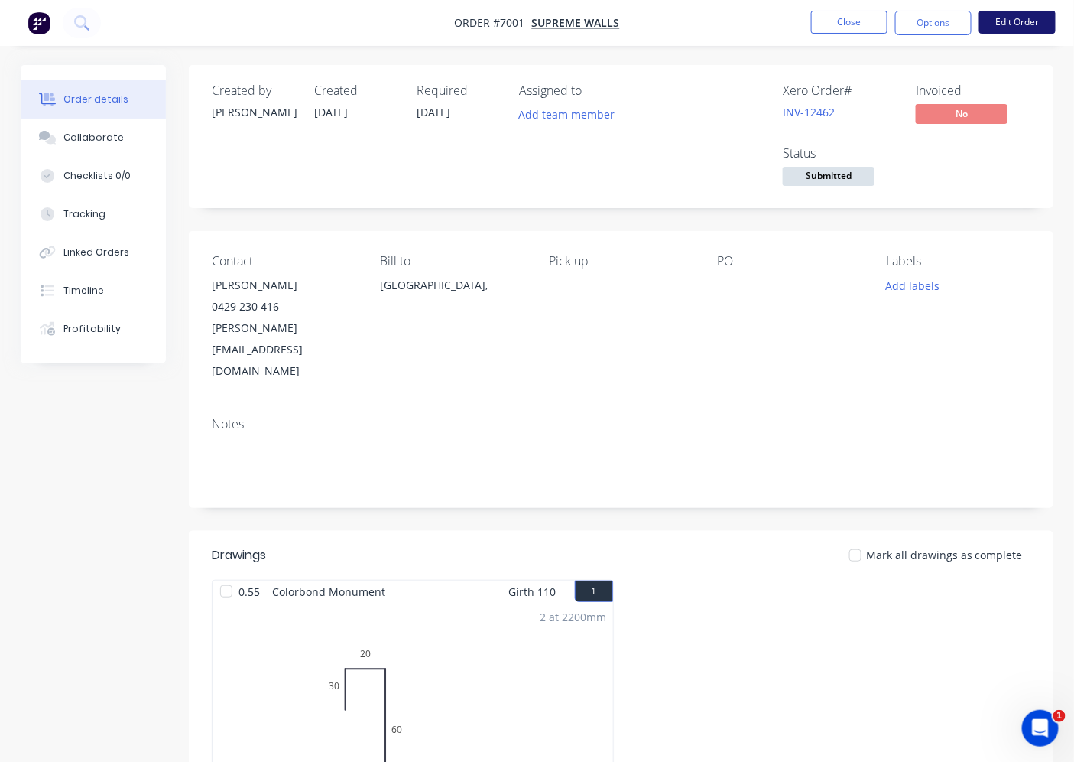
click at [995, 28] on button "Edit Order" at bounding box center [1017, 22] width 76 height 23
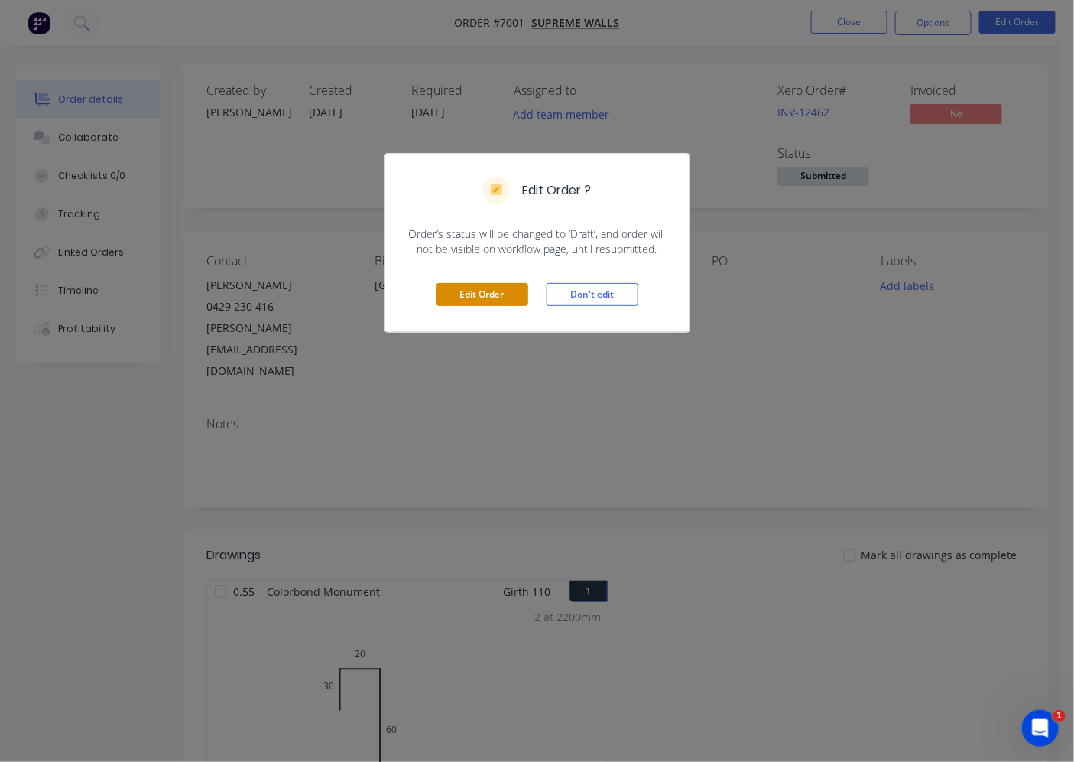
drag, startPoint x: 483, startPoint y: 304, endPoint x: 382, endPoint y: 427, distance: 159.2
click at [480, 304] on button "Edit Order" at bounding box center [483, 294] width 92 height 23
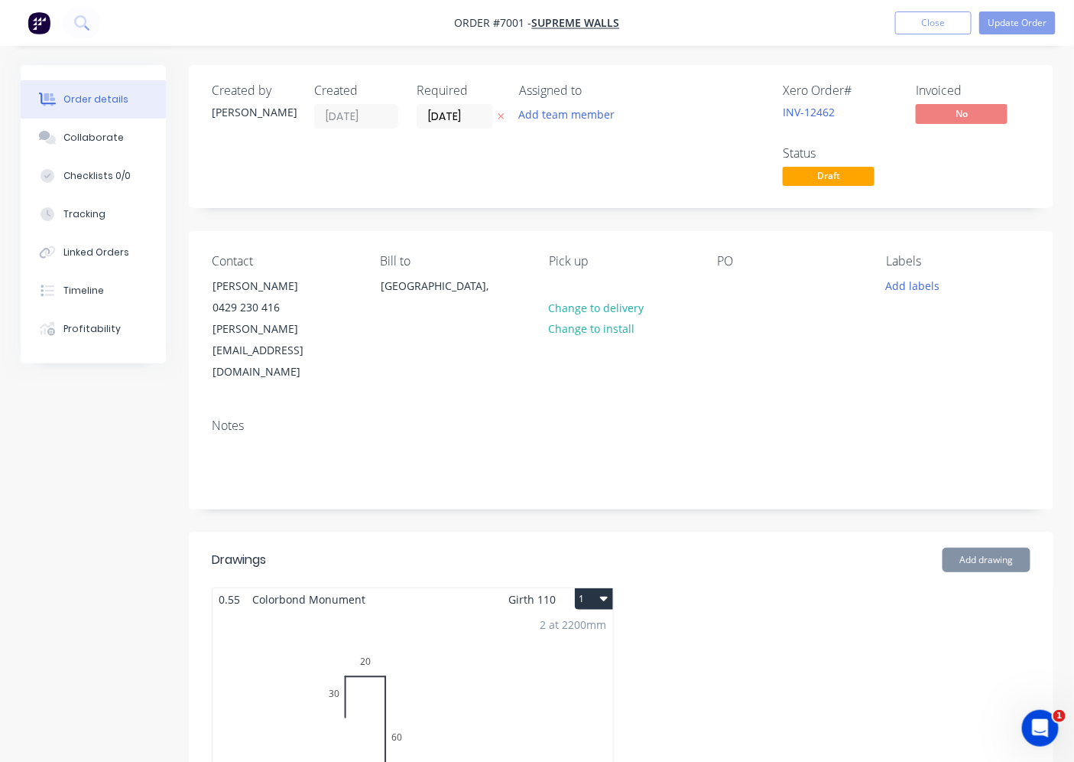
click at [369, 610] on div "2 at 2200mm Total lm $/M Total 4.4m $11.94 $52.54" at bounding box center [413, 726] width 401 height 233
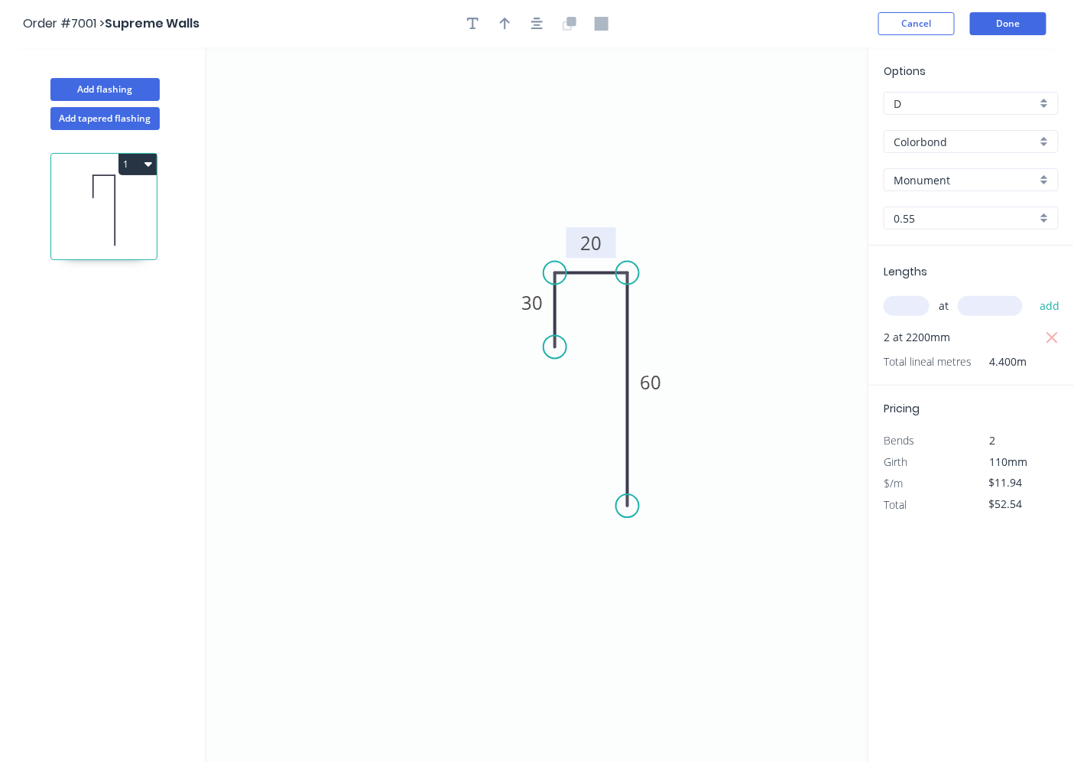
click at [595, 242] on tspan "20" at bounding box center [590, 242] width 21 height 25
click at [1026, 24] on button "Done" at bounding box center [1008, 23] width 76 height 23
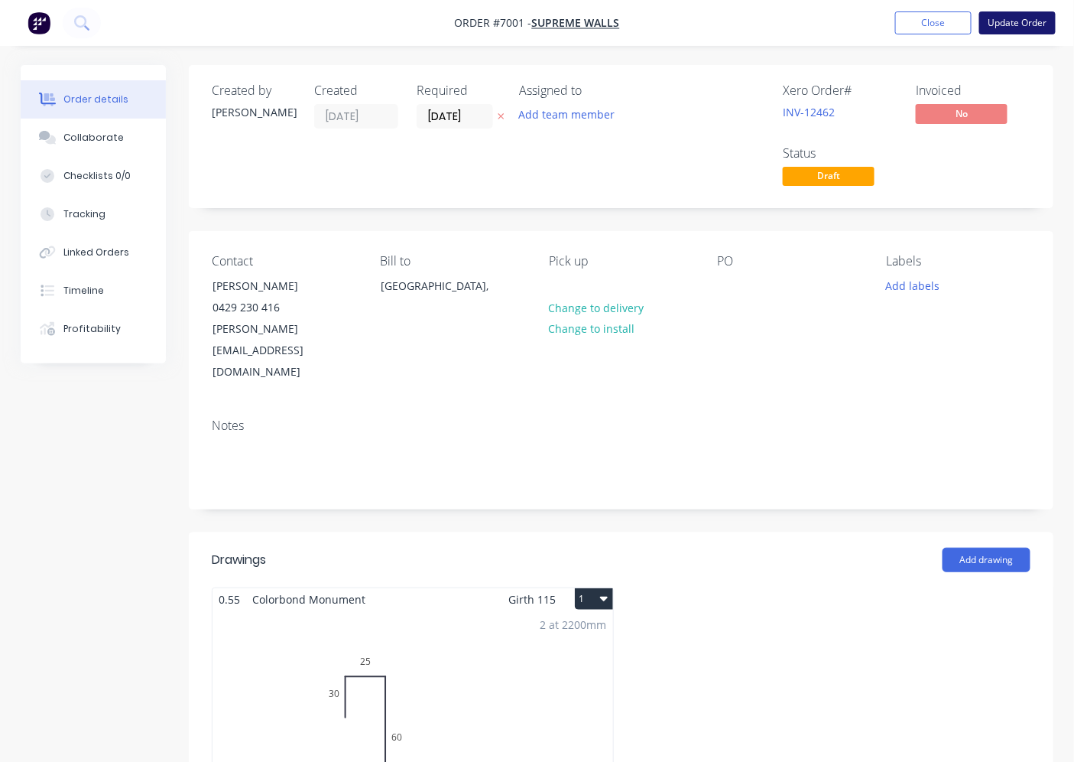
click at [1010, 21] on button "Update Order" at bounding box center [1017, 22] width 76 height 23
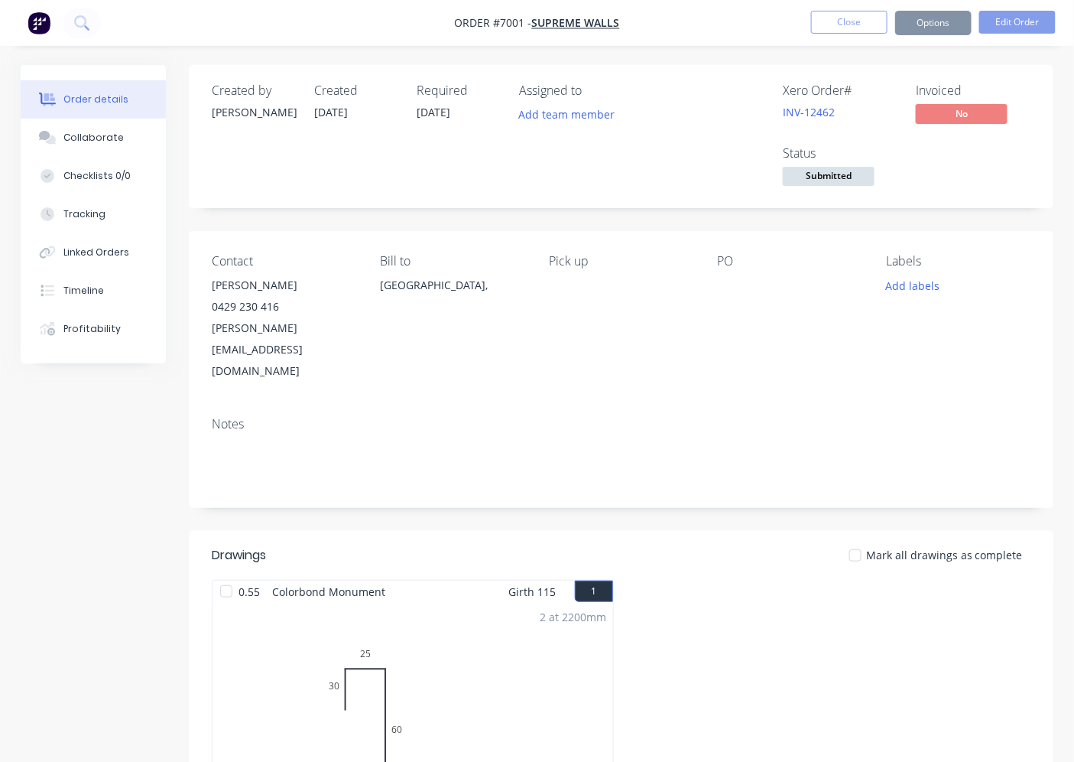
drag, startPoint x: 844, startPoint y: 185, endPoint x: 841, endPoint y: 196, distance: 11.1
click at [843, 185] on span "Submitted" at bounding box center [829, 176] width 92 height 19
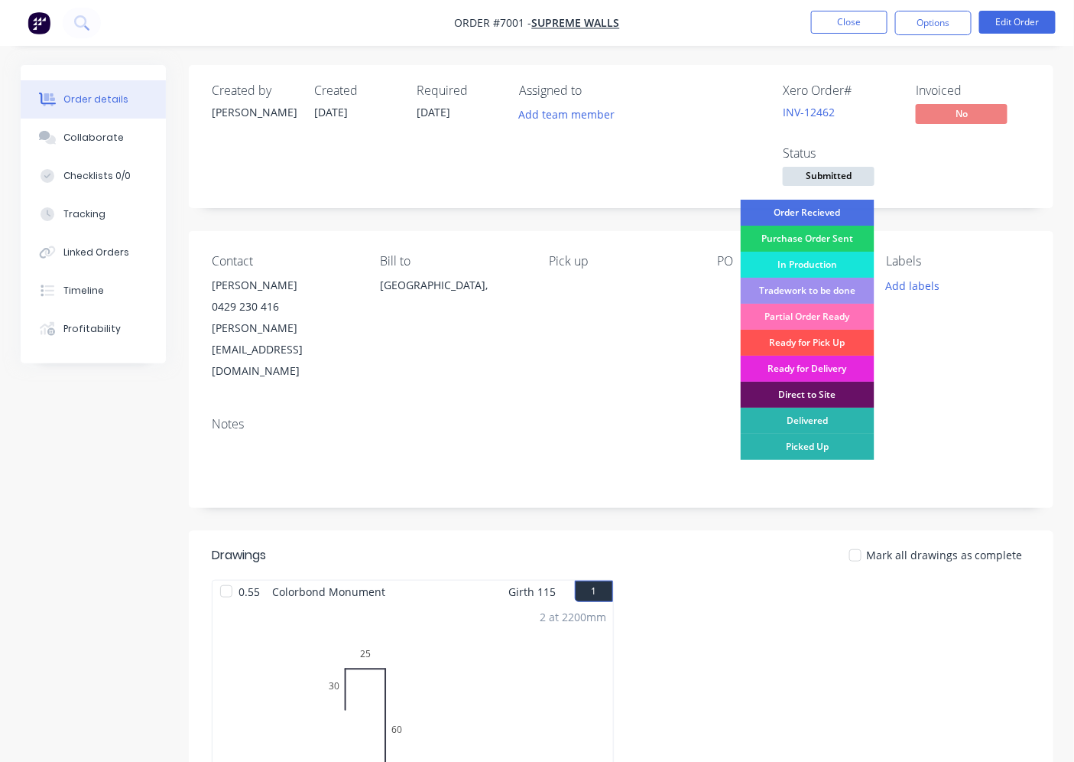
drag, startPoint x: 829, startPoint y: 349, endPoint x: 823, endPoint y: 332, distance: 17.7
click at [828, 349] on div "Ready for Pick Up" at bounding box center [808, 343] width 134 height 26
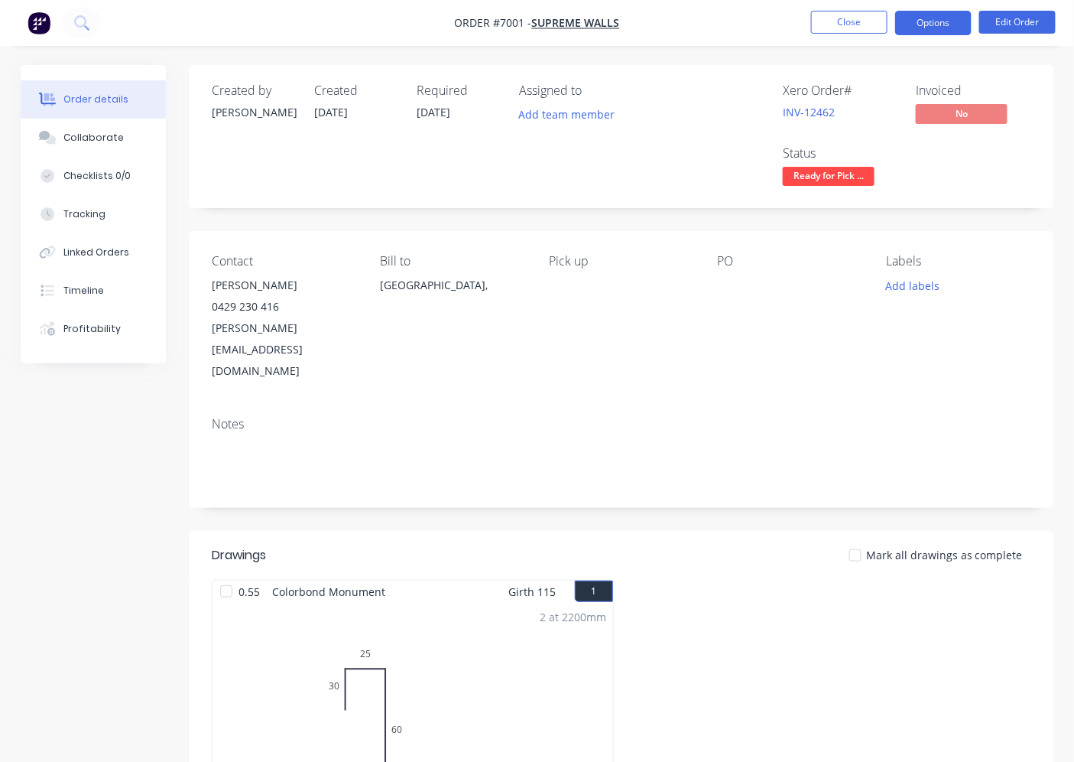
drag, startPoint x: 930, startPoint y: 18, endPoint x: 921, endPoint y: 34, distance: 19.2
click at [930, 21] on button "Options" at bounding box center [933, 23] width 76 height 24
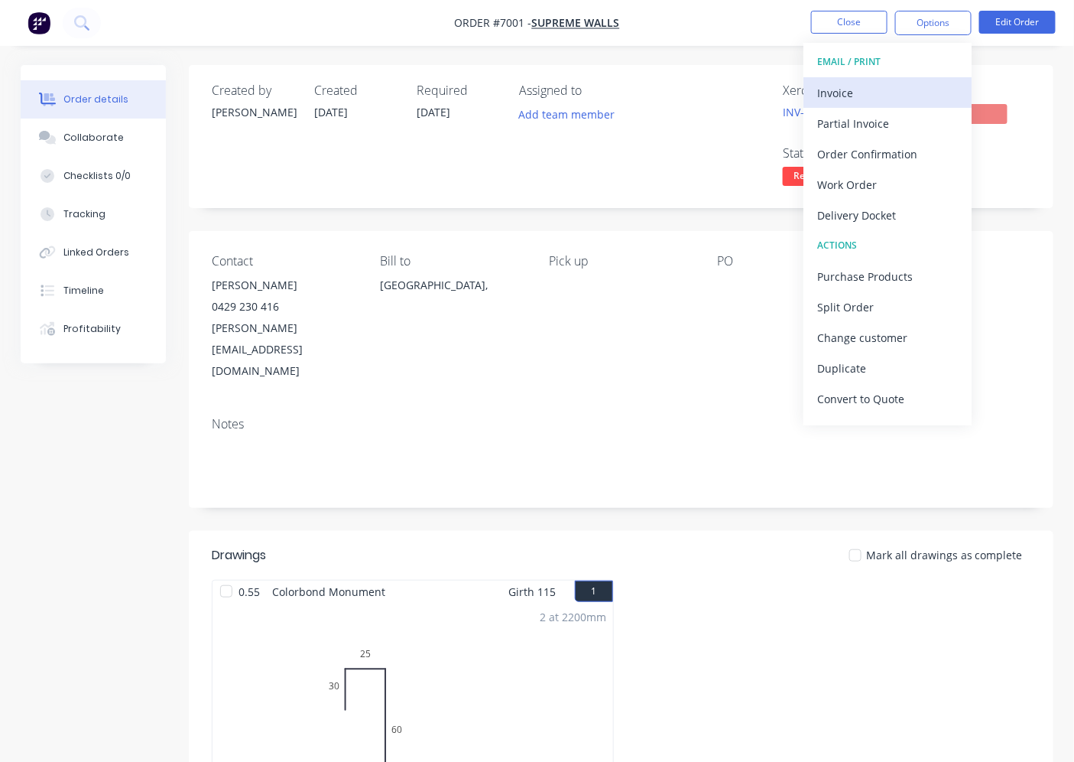
click at [843, 98] on div "Invoice" at bounding box center [887, 93] width 141 height 22
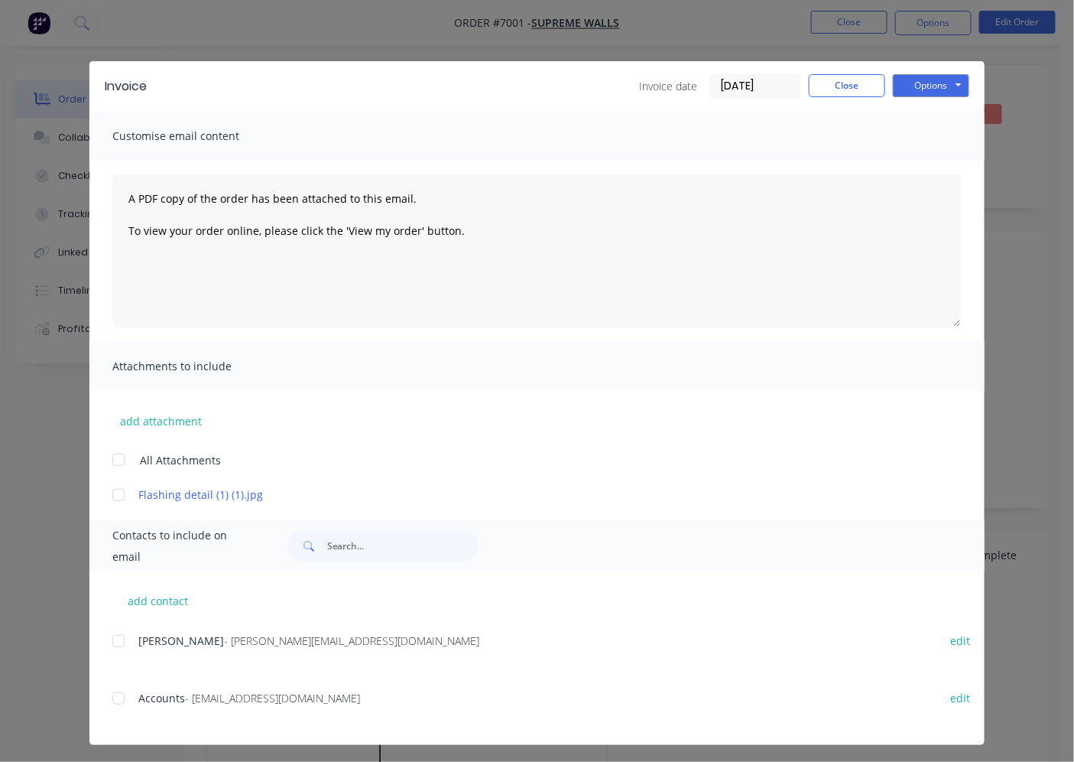
click at [113, 638] on div at bounding box center [118, 640] width 31 height 31
click at [950, 77] on button "Options" at bounding box center [931, 85] width 76 height 23
click at [959, 163] on button "Email" at bounding box center [942, 163] width 98 height 25
drag, startPoint x: 850, startPoint y: 76, endPoint x: 859, endPoint y: 80, distance: 9.7
click at [850, 77] on button "Close" at bounding box center [847, 85] width 76 height 23
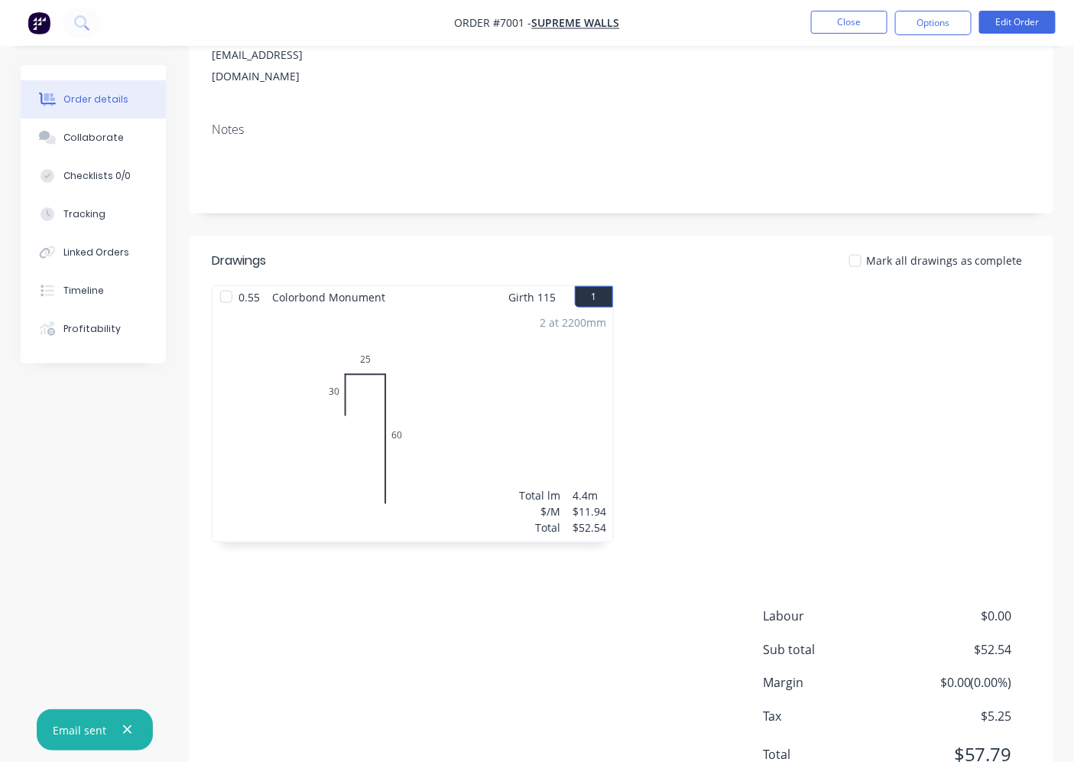
scroll to position [321, 0]
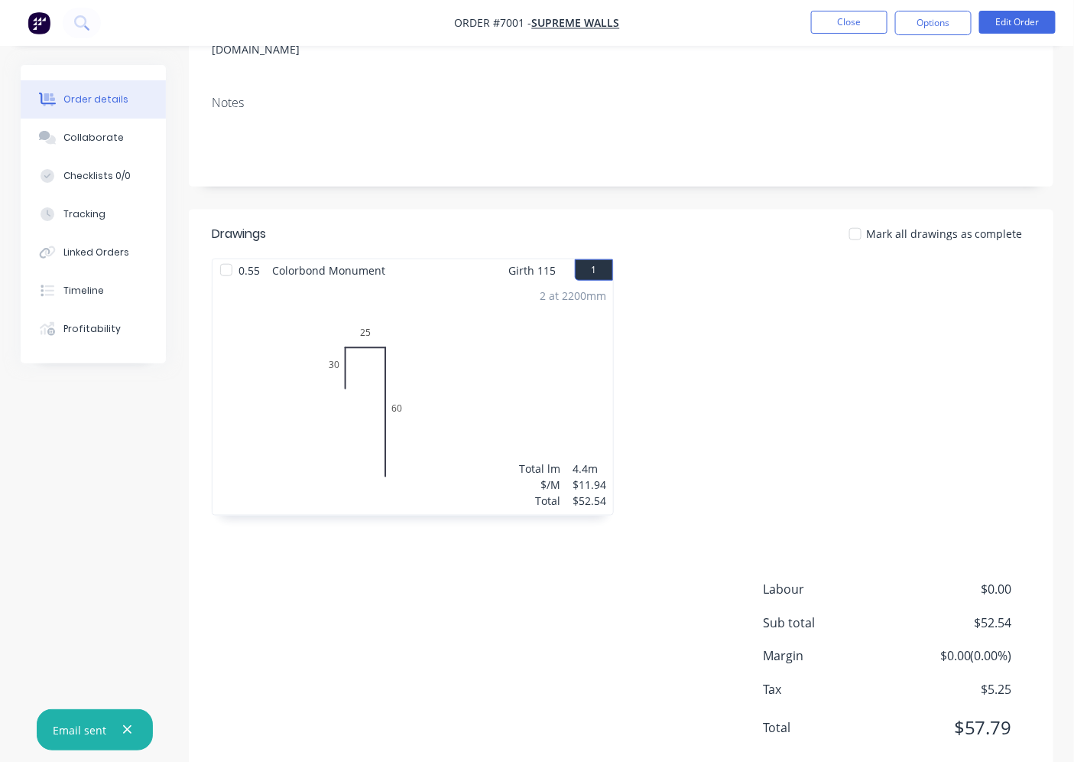
click at [857, 219] on div at bounding box center [855, 234] width 31 height 31
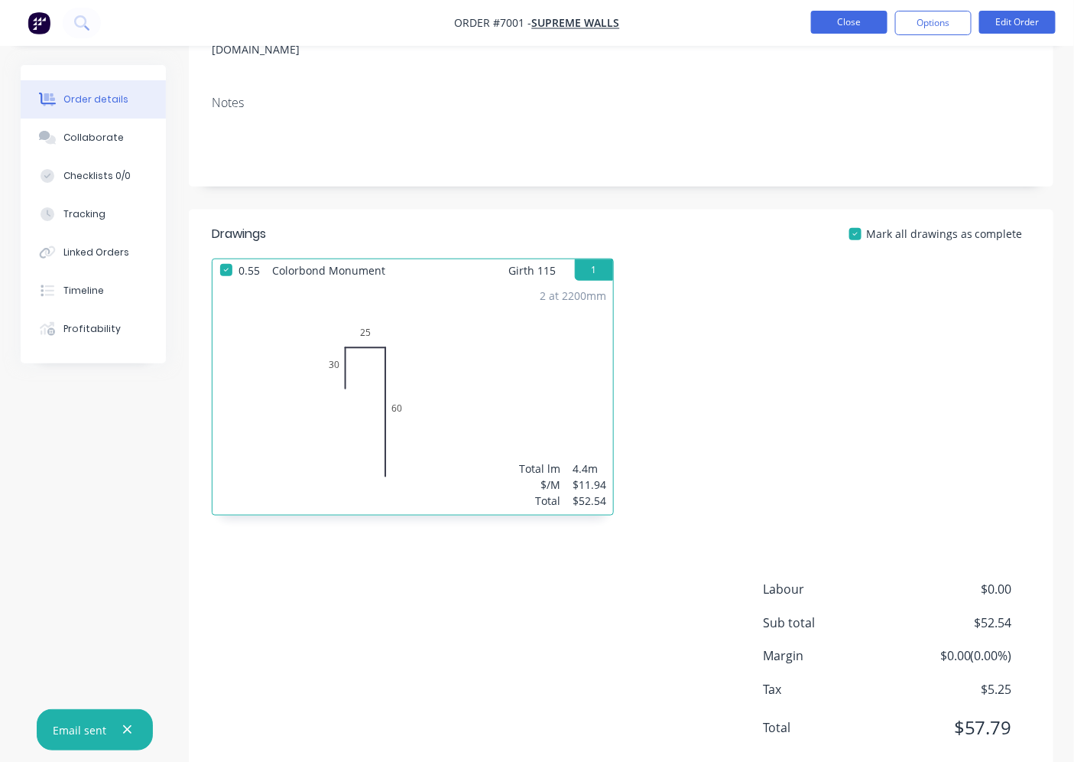
click at [839, 14] on button "Close" at bounding box center [849, 22] width 76 height 23
